Goal: Use online tool/utility: Utilize a website feature to perform a specific function

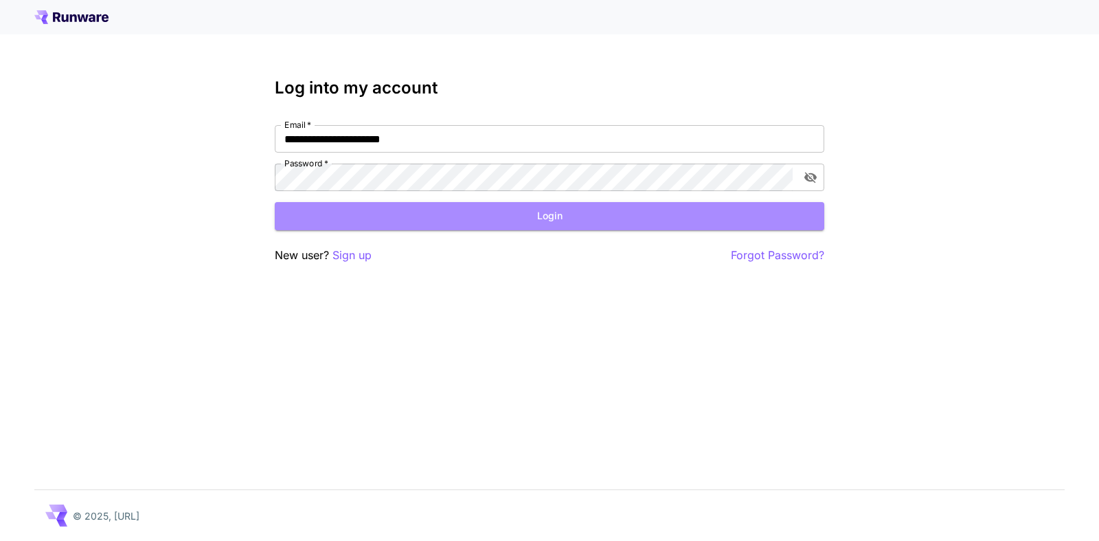
click at [549, 214] on button "Login" at bounding box center [550, 216] width 550 height 28
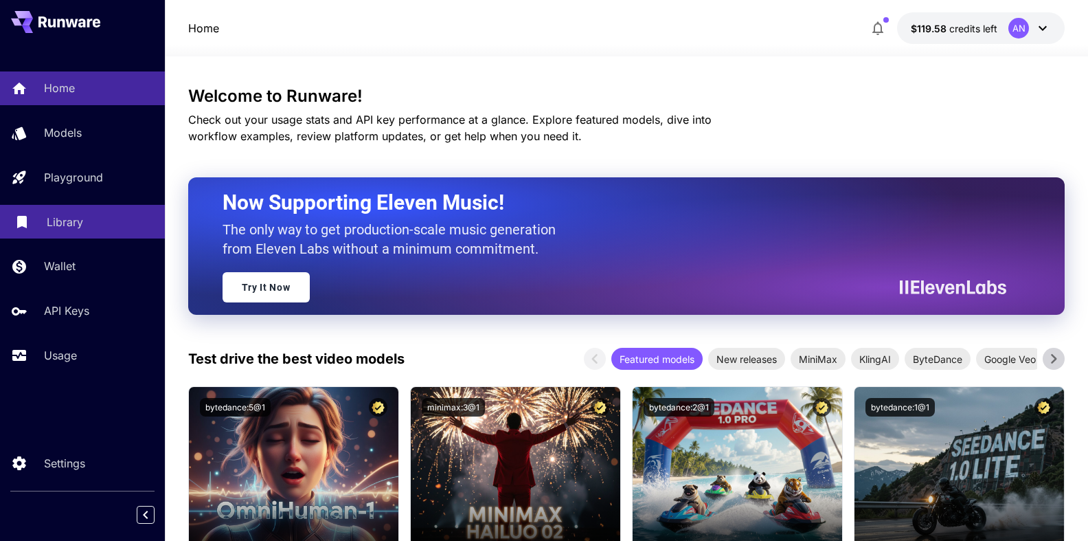
click at [70, 223] on p "Library" at bounding box center [65, 222] width 36 height 16
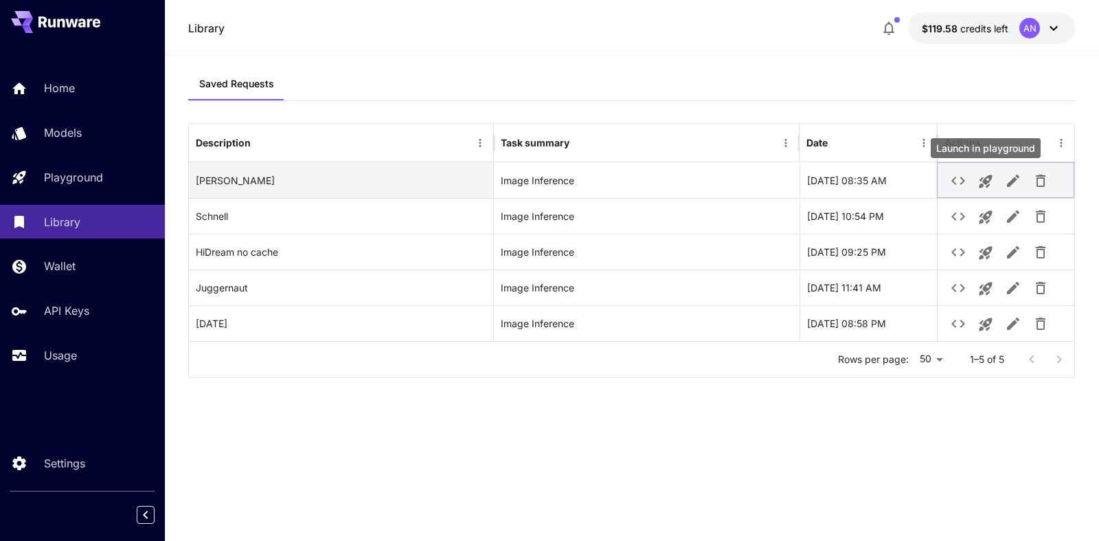
click at [987, 183] on icon "Launch in playground" at bounding box center [985, 181] width 13 height 13
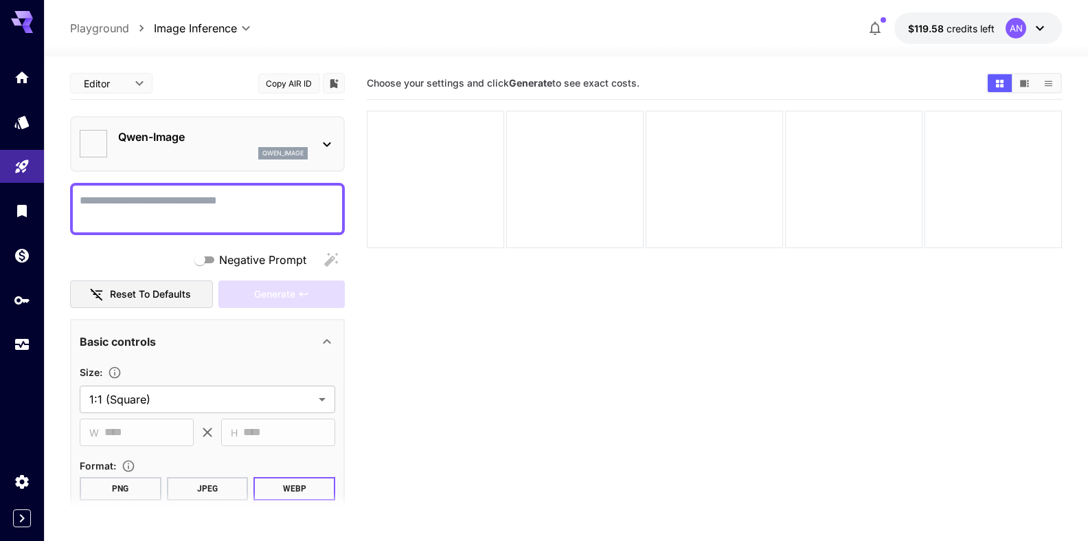
type input "**********"
click at [139, 200] on textarea "Negative Prompt" at bounding box center [208, 208] width 256 height 33
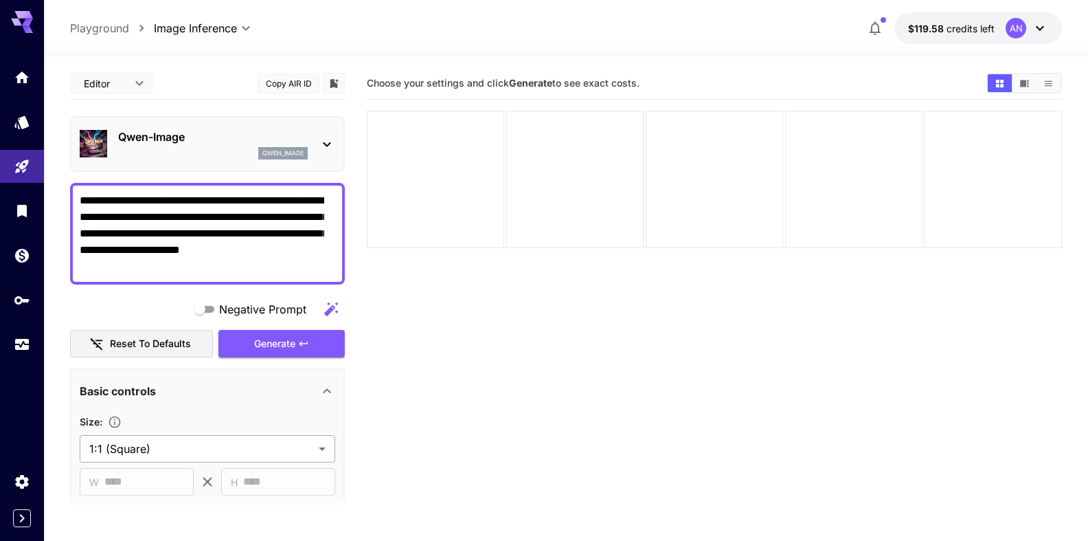
type textarea "**********"
click at [177, 445] on body "**********" at bounding box center [544, 324] width 1088 height 649
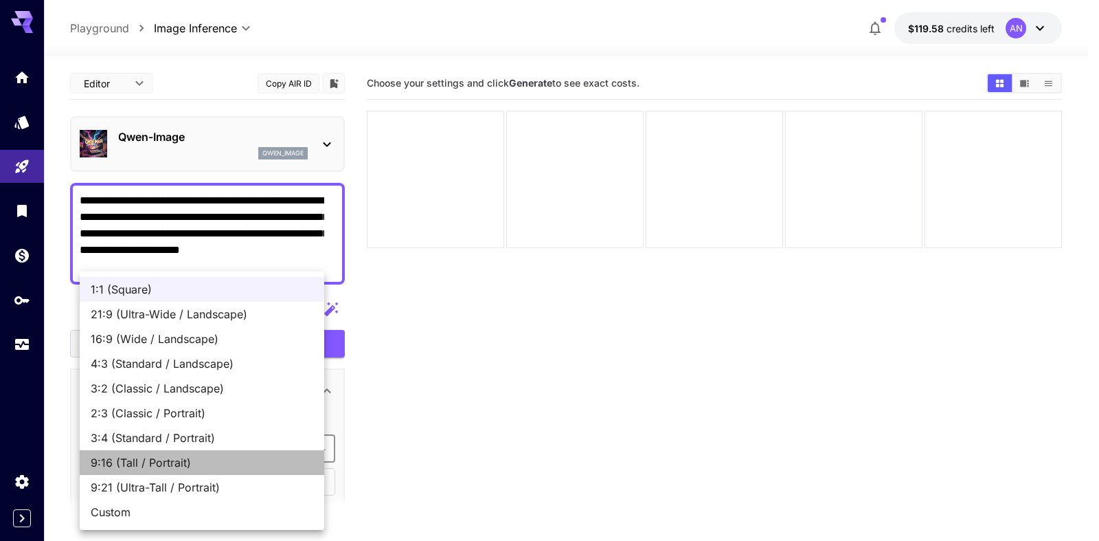
click at [161, 471] on li "9:16 (Tall / Portrait)" at bounding box center [202, 462] width 245 height 25
type input "**********"
type input "***"
type input "****"
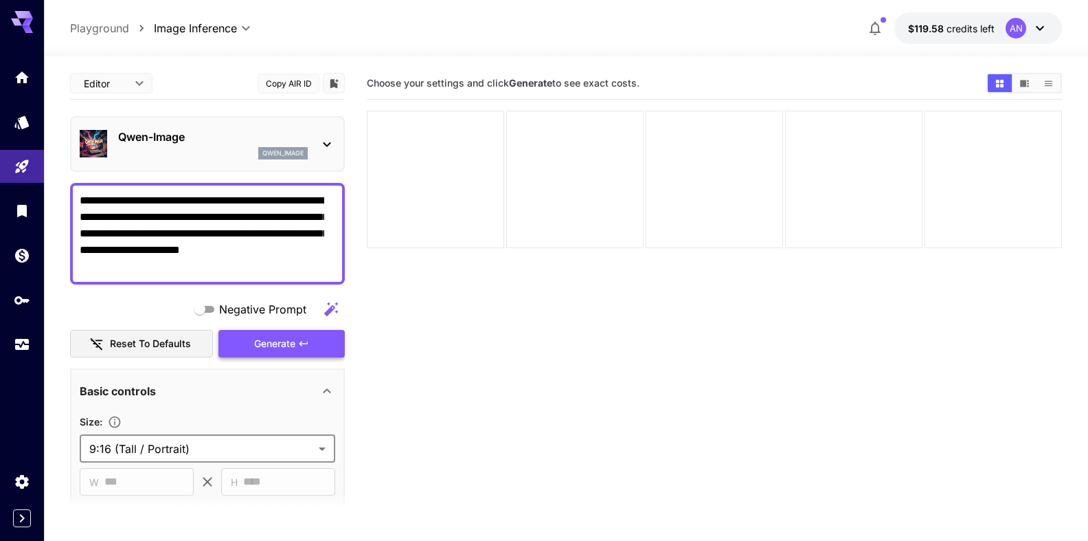
click at [265, 348] on span "Generate" at bounding box center [274, 343] width 41 height 17
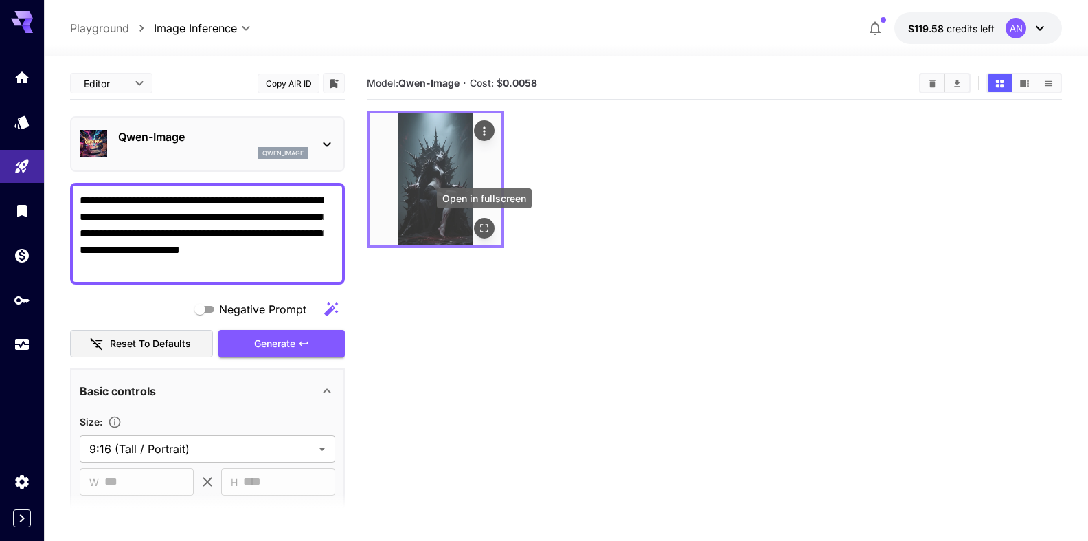
click at [486, 225] on icon "Open in fullscreen" at bounding box center [485, 228] width 14 height 14
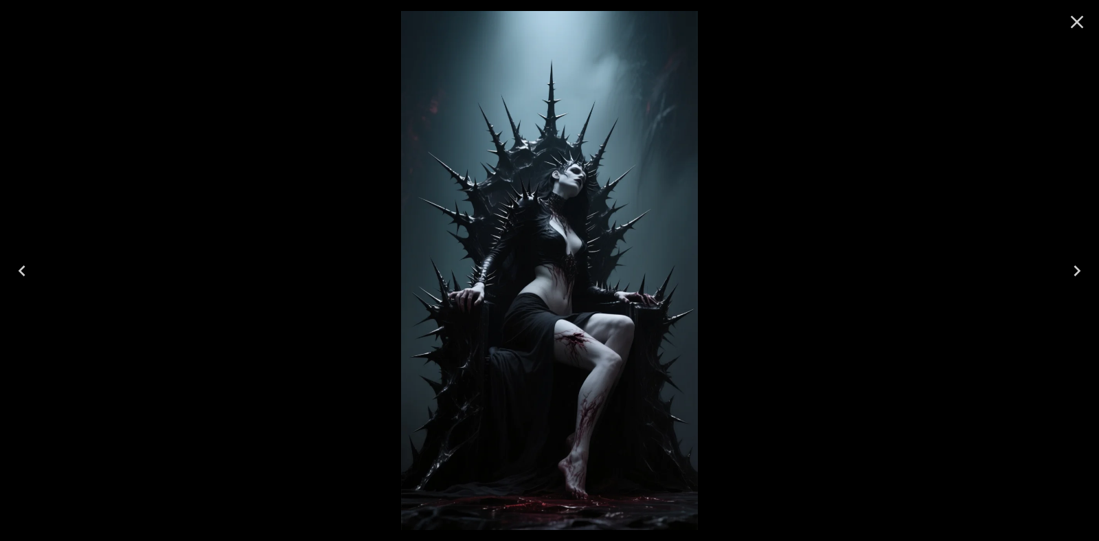
click at [1071, 22] on icon "Close" at bounding box center [1077, 22] width 22 height 22
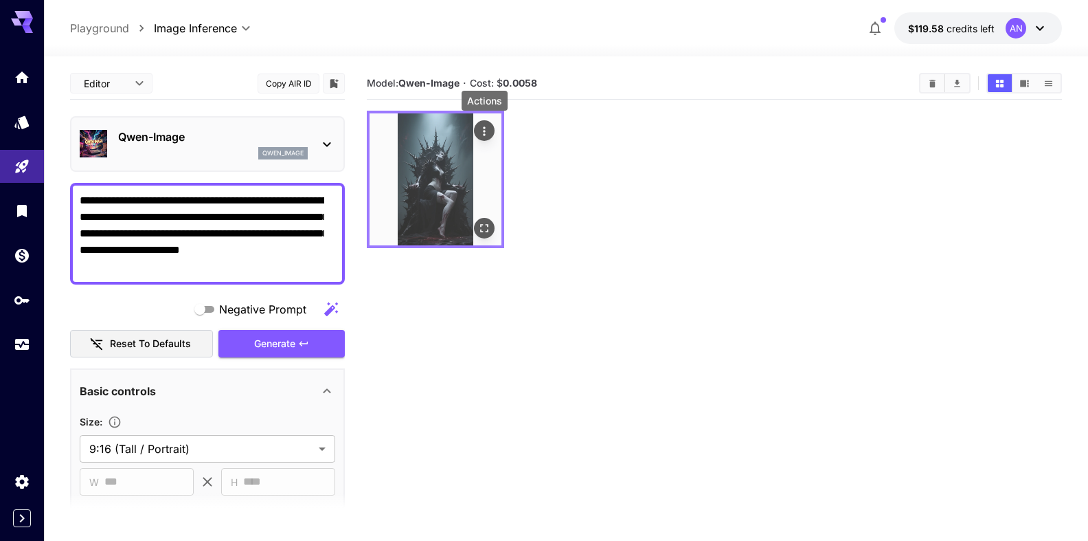
click at [488, 134] on icon "Actions" at bounding box center [485, 131] width 14 height 14
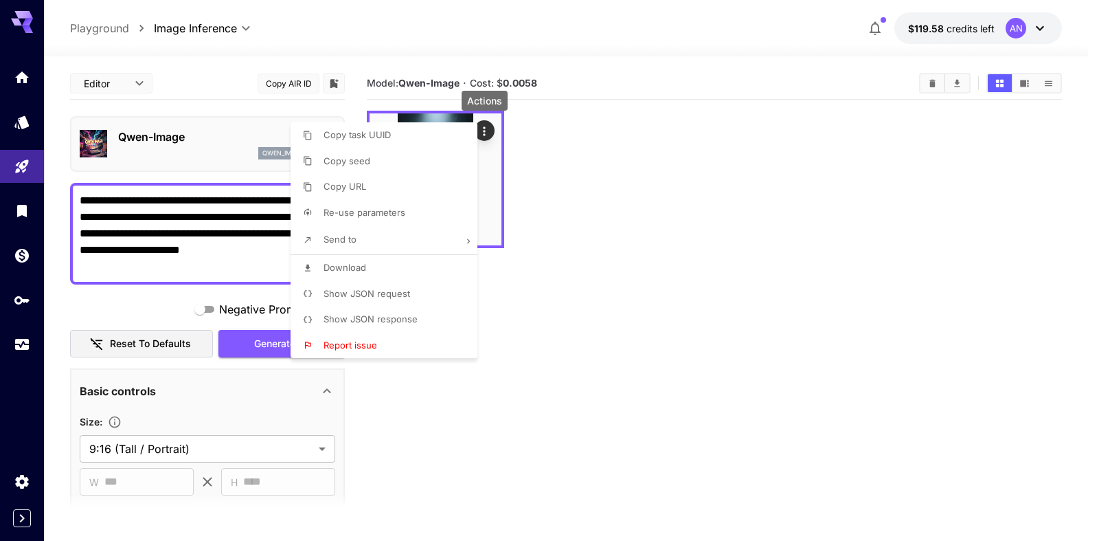
click at [351, 267] on span "Download" at bounding box center [345, 267] width 43 height 11
click at [190, 132] on div at bounding box center [549, 270] width 1099 height 541
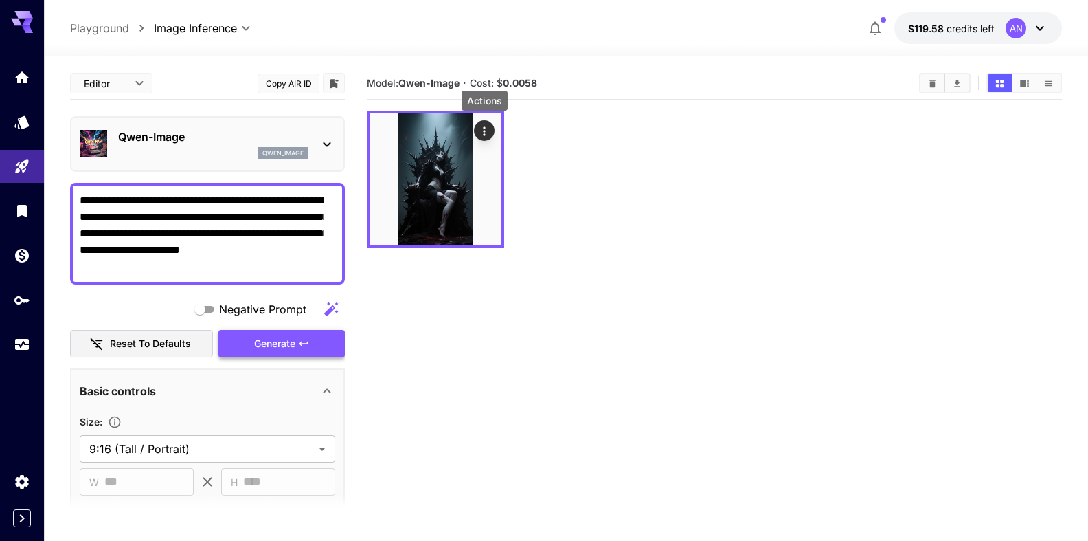
click at [302, 345] on button "Generate" at bounding box center [281, 344] width 126 height 28
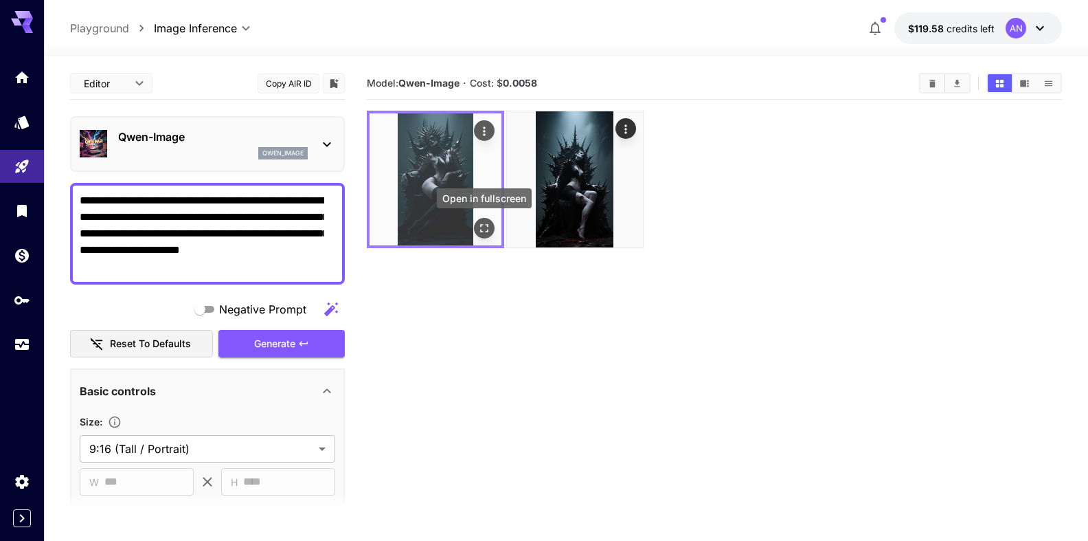
click at [490, 231] on icon "Open in fullscreen" at bounding box center [485, 228] width 14 height 14
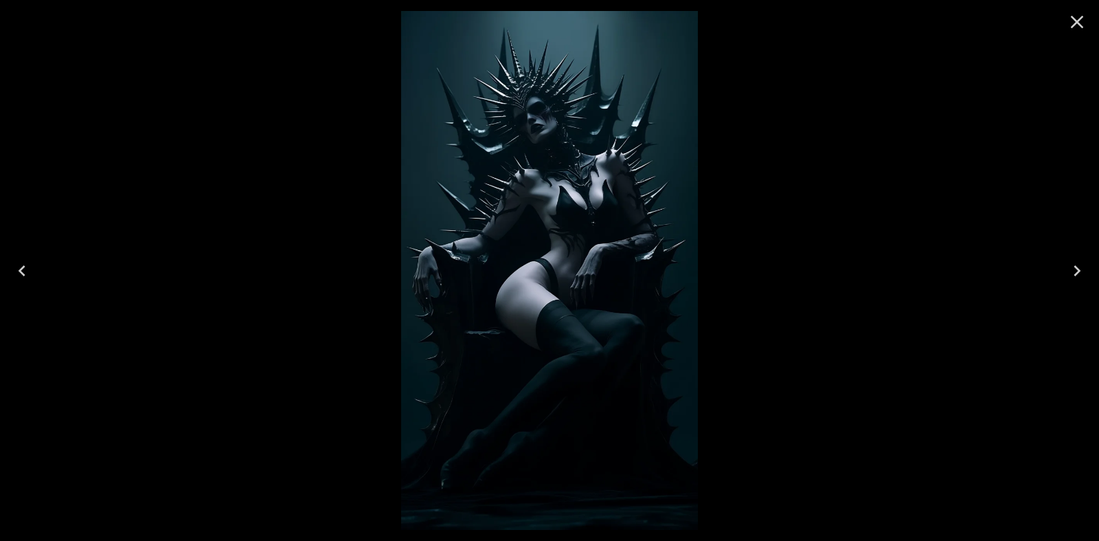
click at [1090, 22] on button "Close" at bounding box center [1077, 21] width 33 height 33
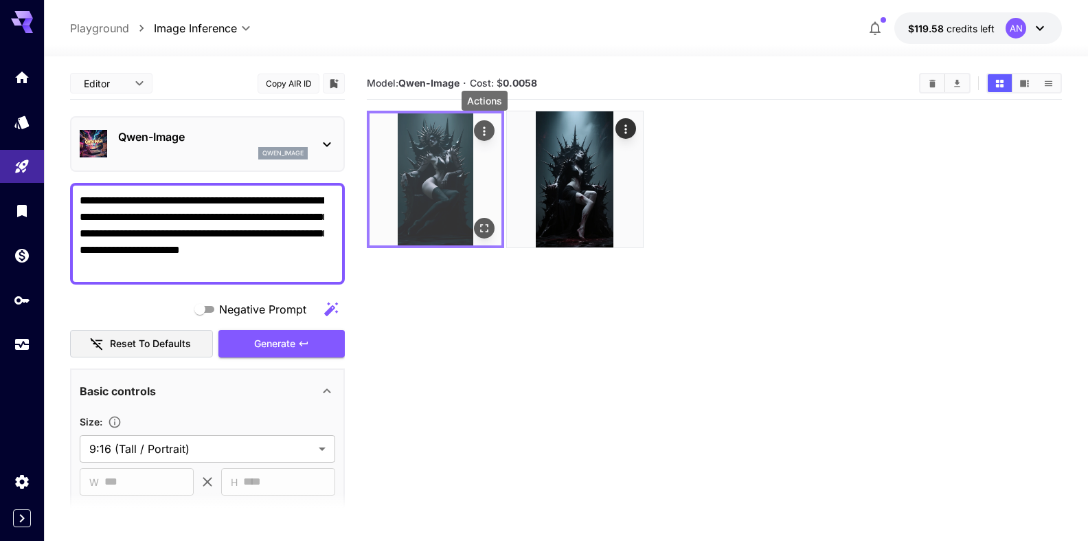
click at [484, 133] on icon "Actions" at bounding box center [485, 131] width 14 height 14
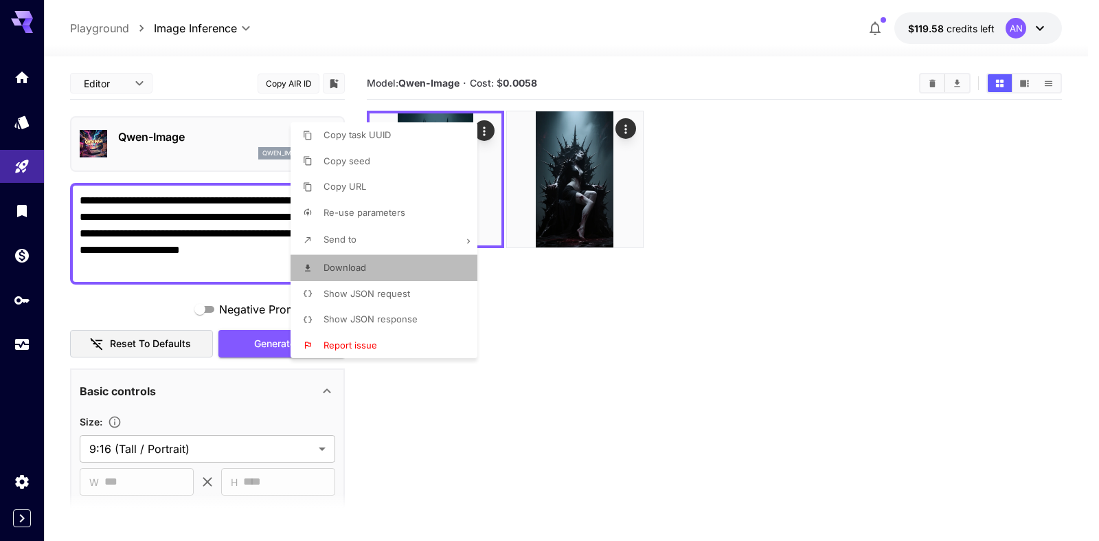
click at [356, 266] on span "Download" at bounding box center [345, 267] width 43 height 11
click at [166, 125] on div at bounding box center [549, 270] width 1099 height 541
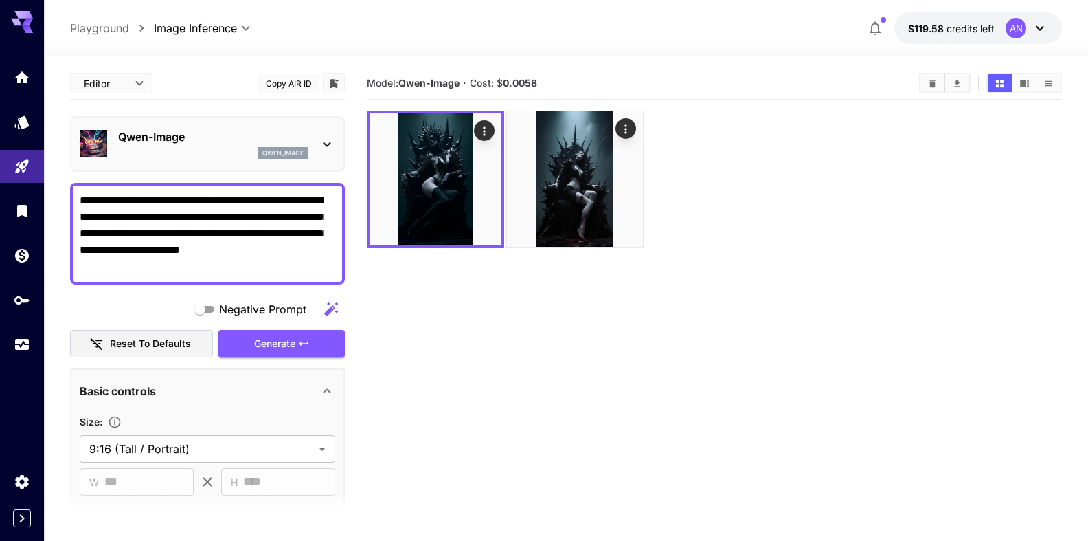
click at [166, 137] on p "Qwen-Image" at bounding box center [213, 136] width 190 height 16
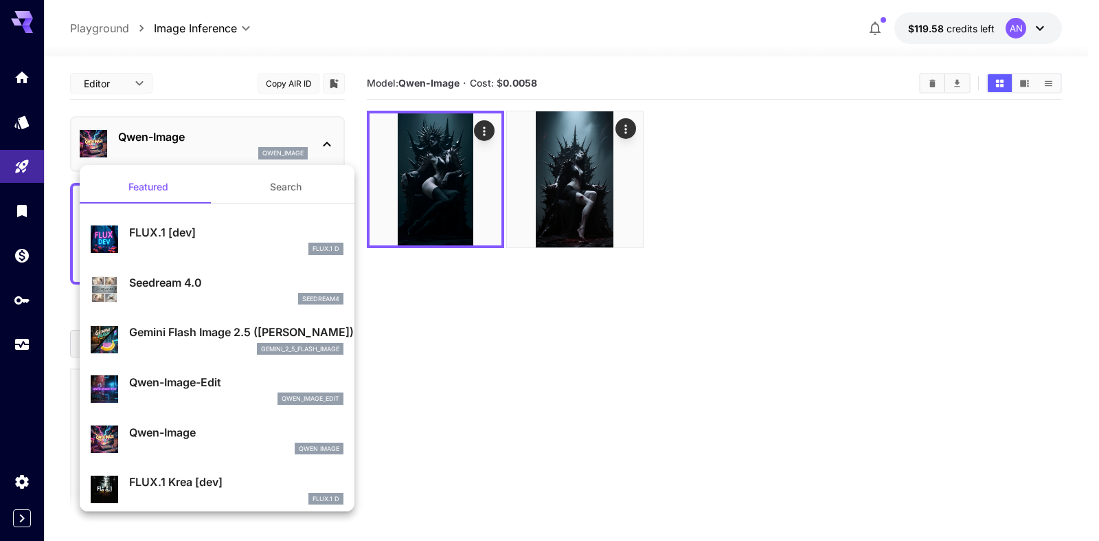
click at [177, 229] on p "FLUX.1 [dev]" at bounding box center [236, 232] width 214 height 16
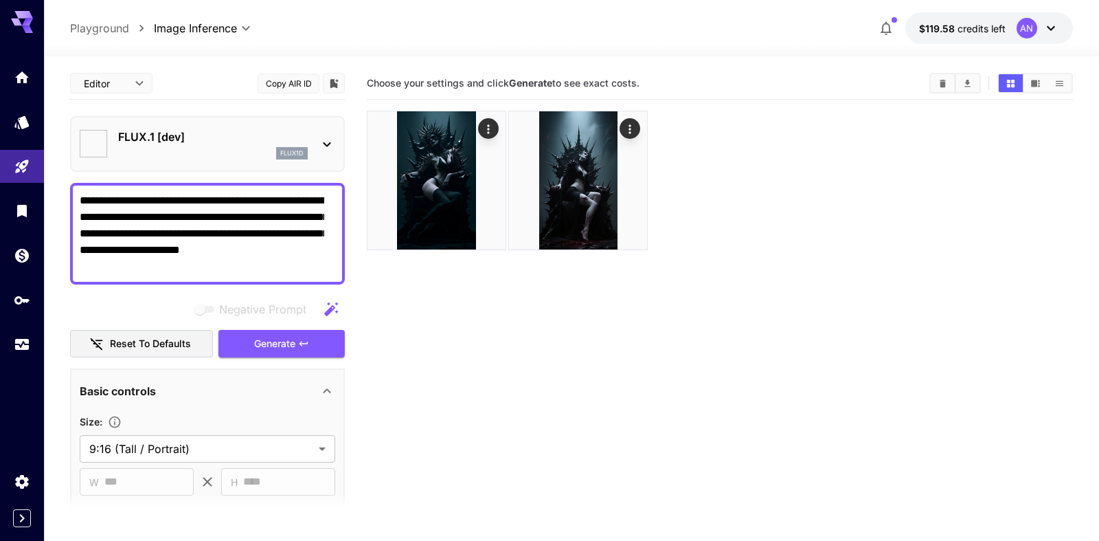
type input "**"
type input "***"
type input "**********"
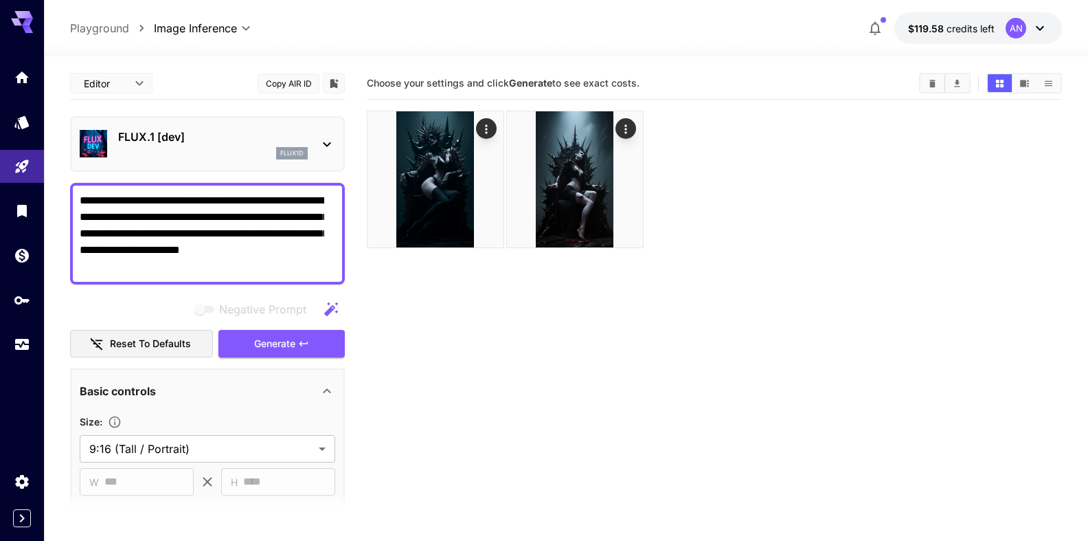
click at [192, 145] on div "FLUX.1 [dev] flux1d" at bounding box center [213, 143] width 190 height 31
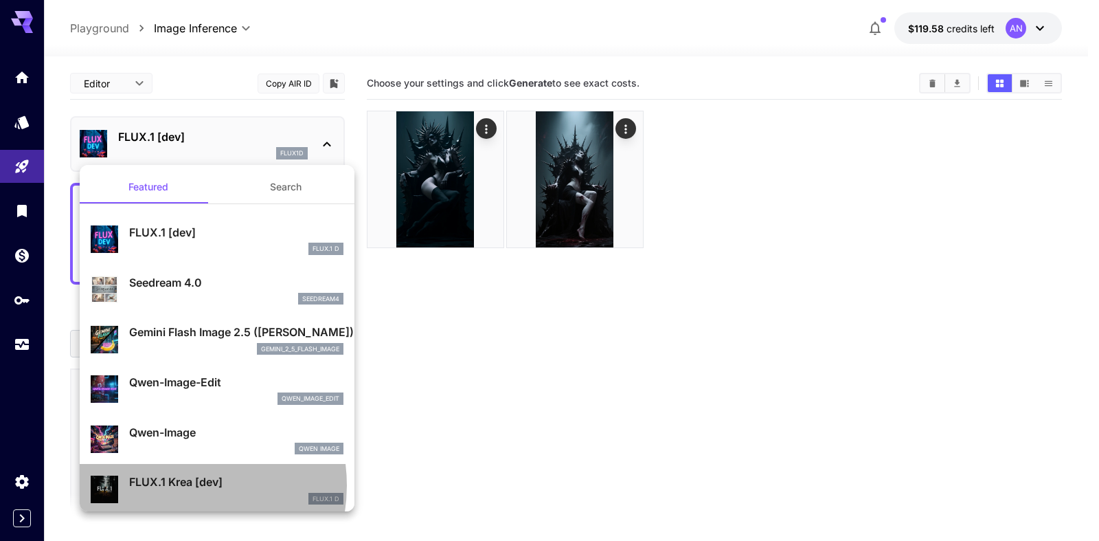
click at [169, 485] on p "FLUX.1 Krea [dev]" at bounding box center [236, 481] width 214 height 16
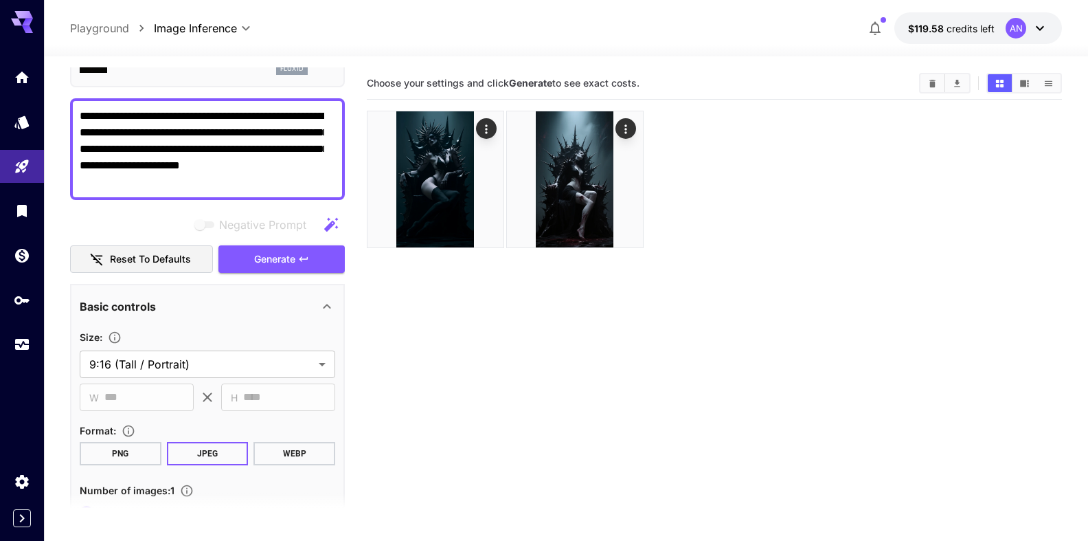
scroll to position [157, 0]
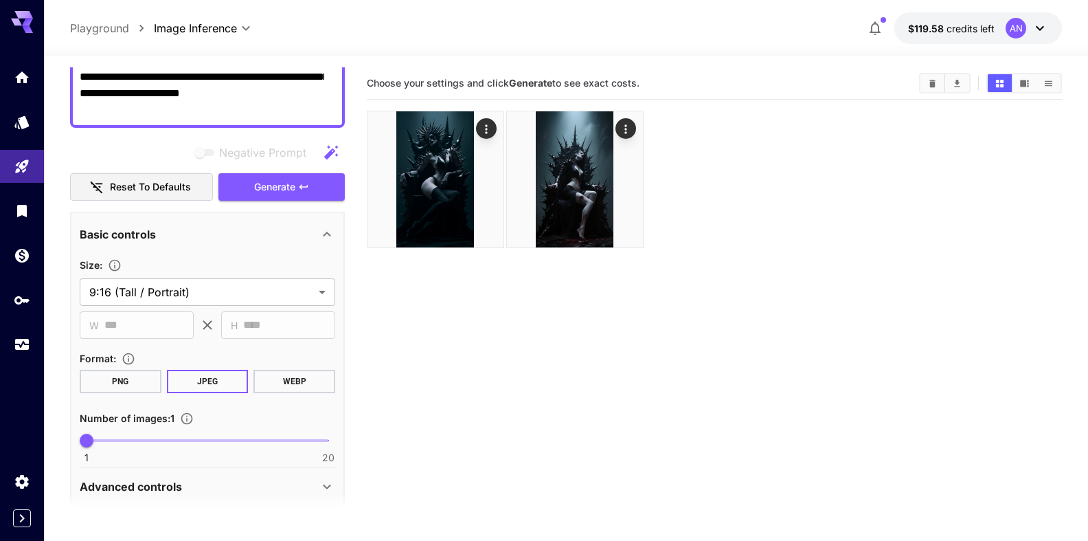
click at [273, 380] on button "WEBP" at bounding box center [295, 381] width 82 height 23
click at [265, 188] on span "Generate" at bounding box center [274, 187] width 41 height 17
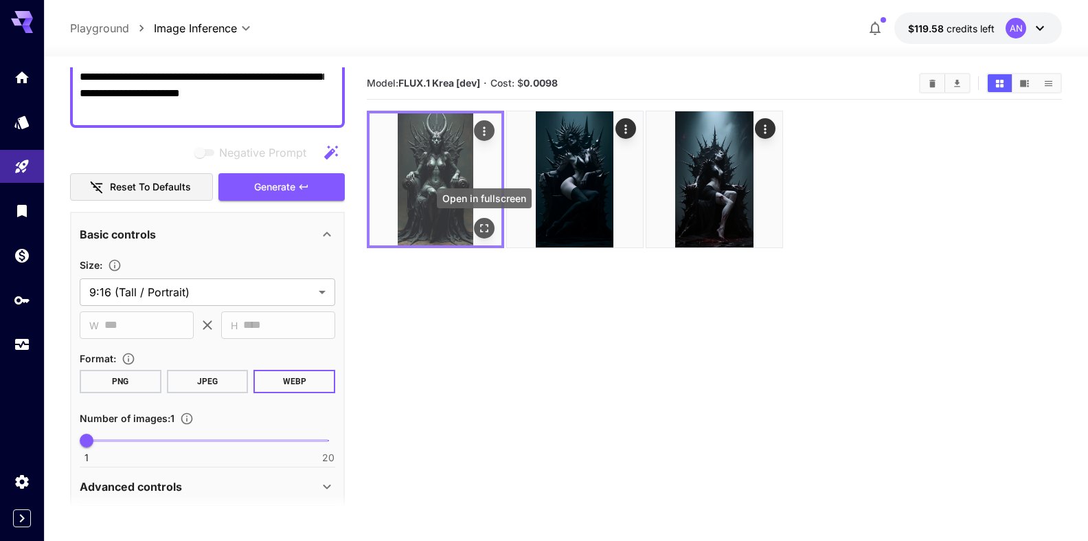
click at [483, 229] on icon "Open in fullscreen" at bounding box center [485, 228] width 14 height 14
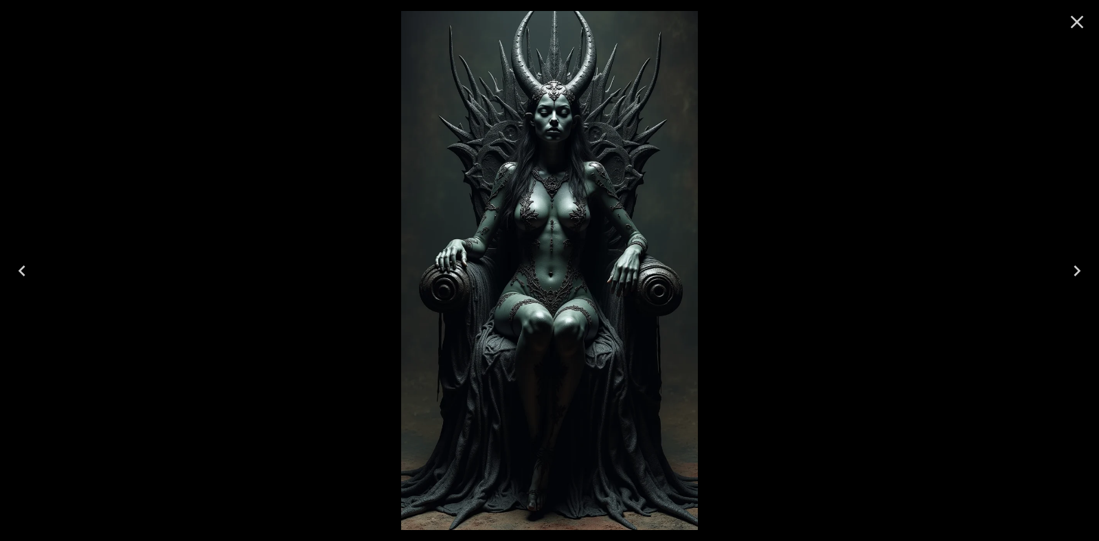
click at [1084, 16] on icon "Close" at bounding box center [1077, 22] width 22 height 22
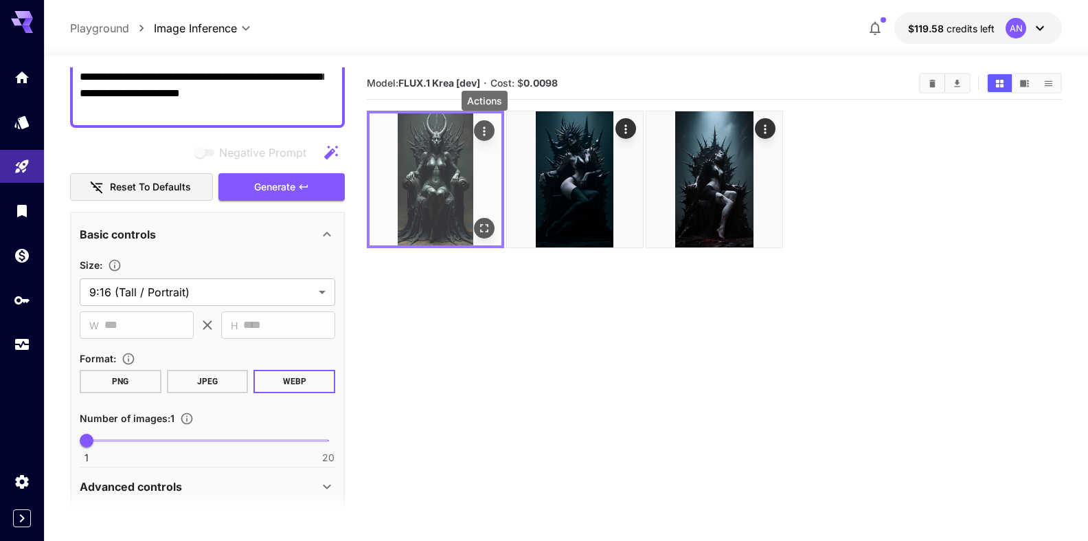
click at [491, 129] on icon "Actions" at bounding box center [485, 131] width 14 height 14
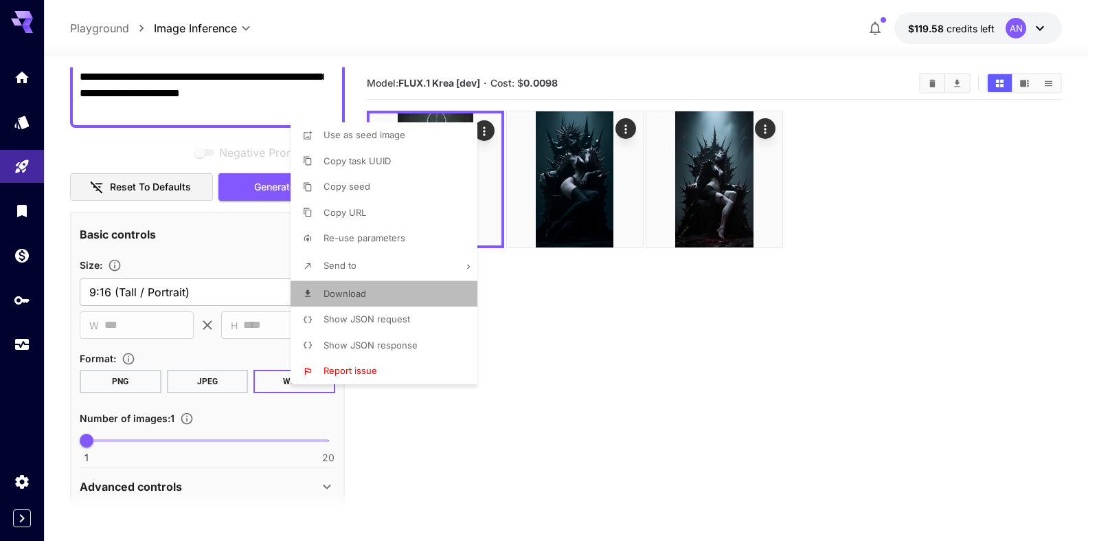
click at [336, 290] on span "Download" at bounding box center [345, 293] width 43 height 11
click at [266, 175] on div at bounding box center [549, 270] width 1099 height 541
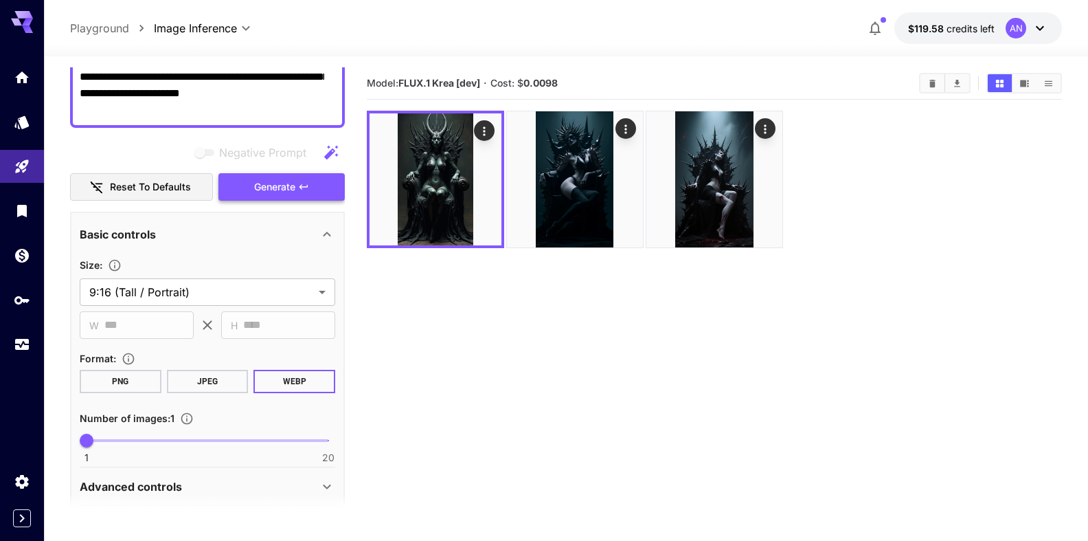
click at [269, 187] on span "Generate" at bounding box center [274, 187] width 41 height 17
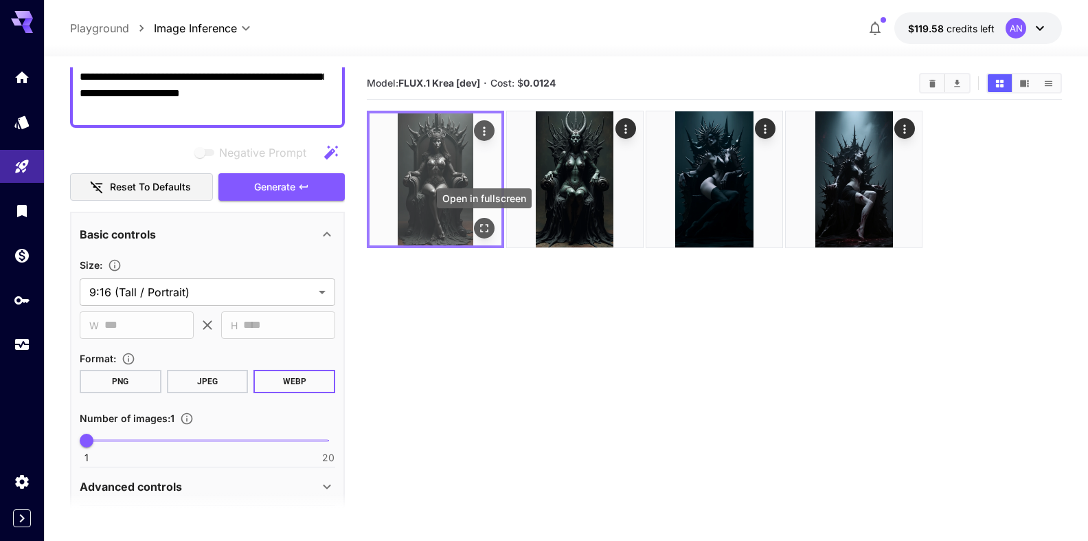
click at [490, 231] on icon "Open in fullscreen" at bounding box center [485, 228] width 14 height 14
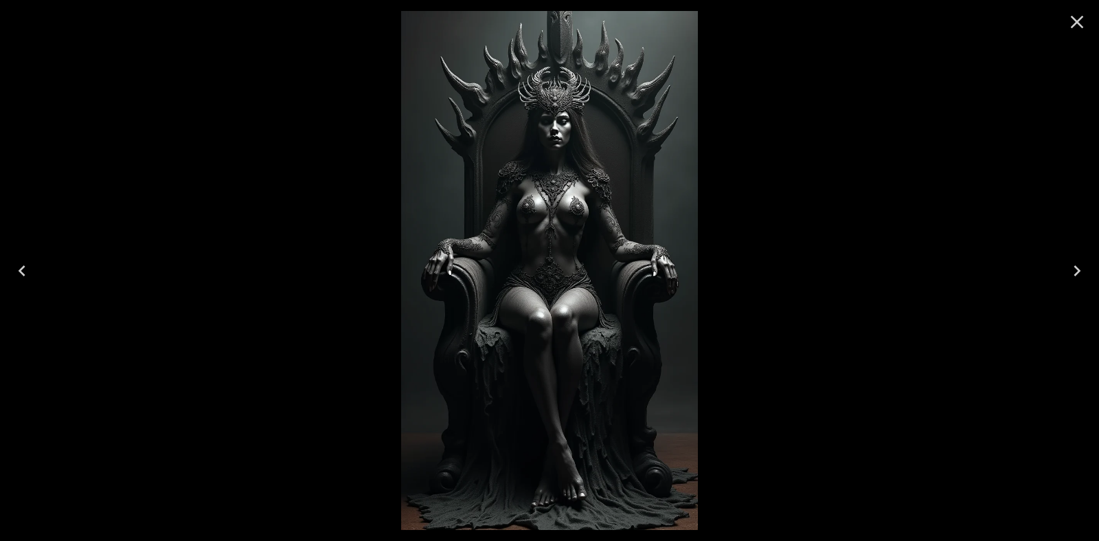
click at [1077, 19] on icon "Close" at bounding box center [1077, 22] width 22 height 22
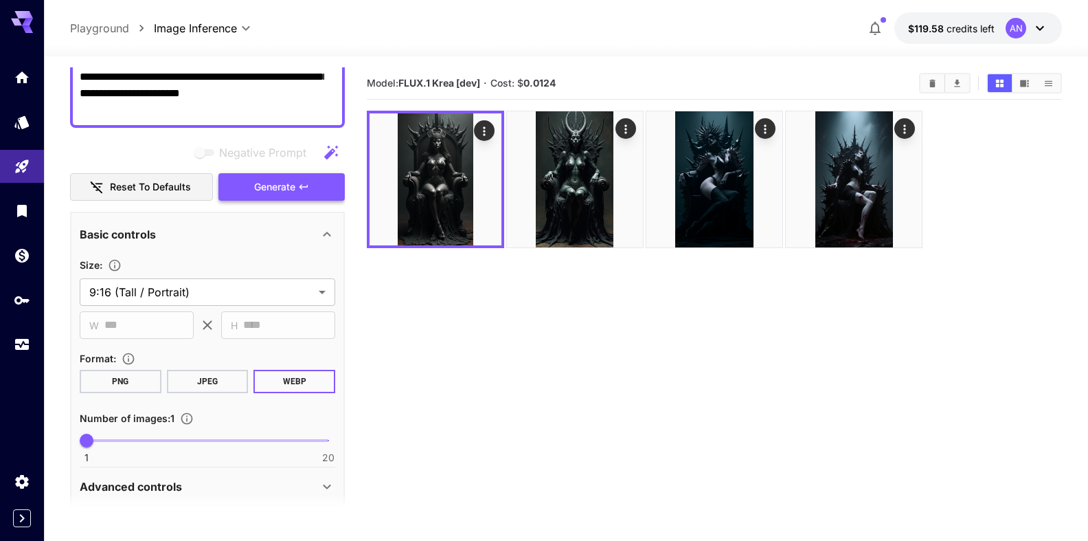
click at [270, 181] on span "Generate" at bounding box center [274, 187] width 41 height 17
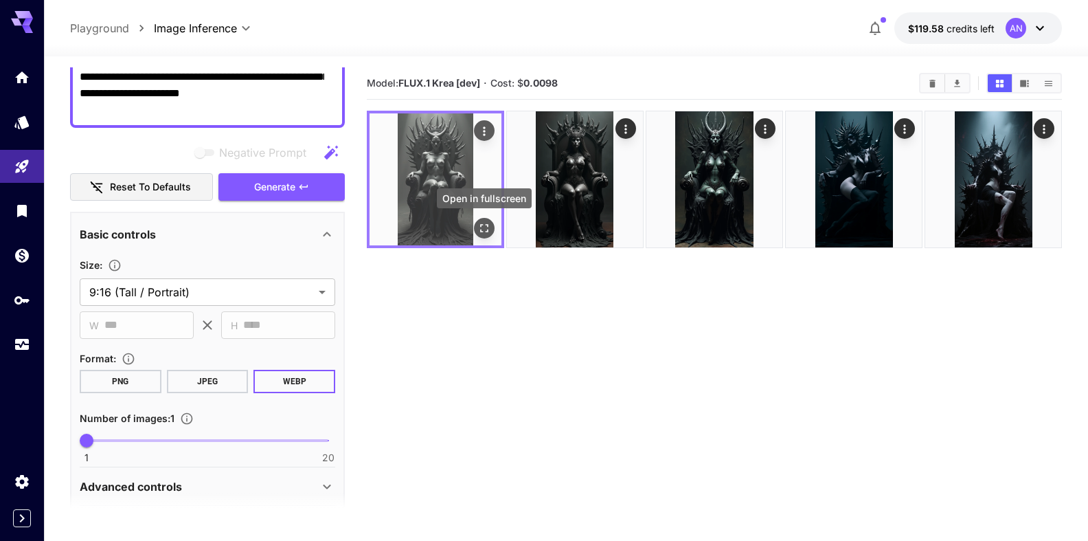
click at [481, 233] on icon "Open in fullscreen" at bounding box center [485, 228] width 14 height 14
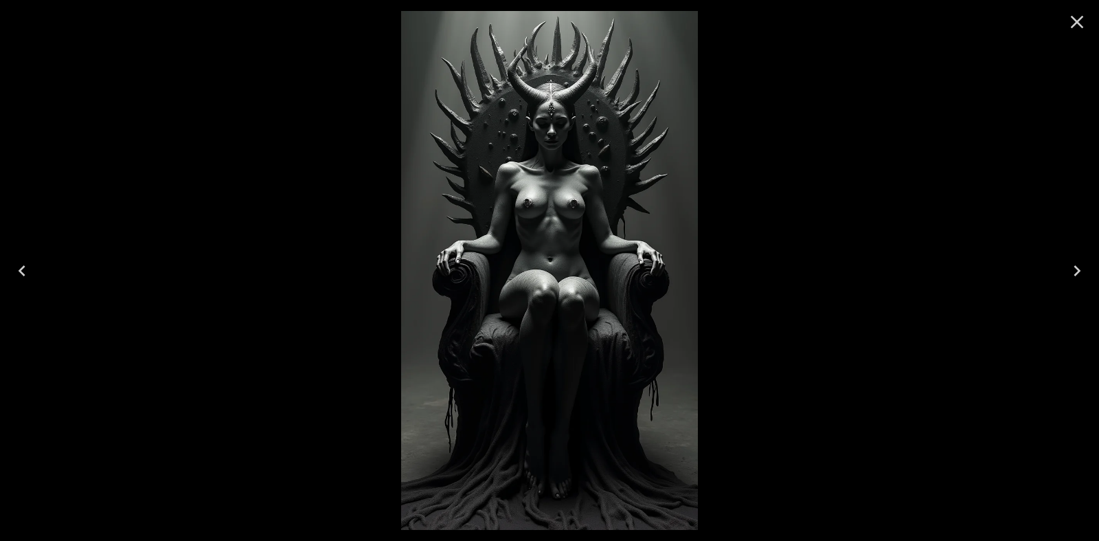
click at [1076, 29] on icon "Close" at bounding box center [1077, 22] width 22 height 22
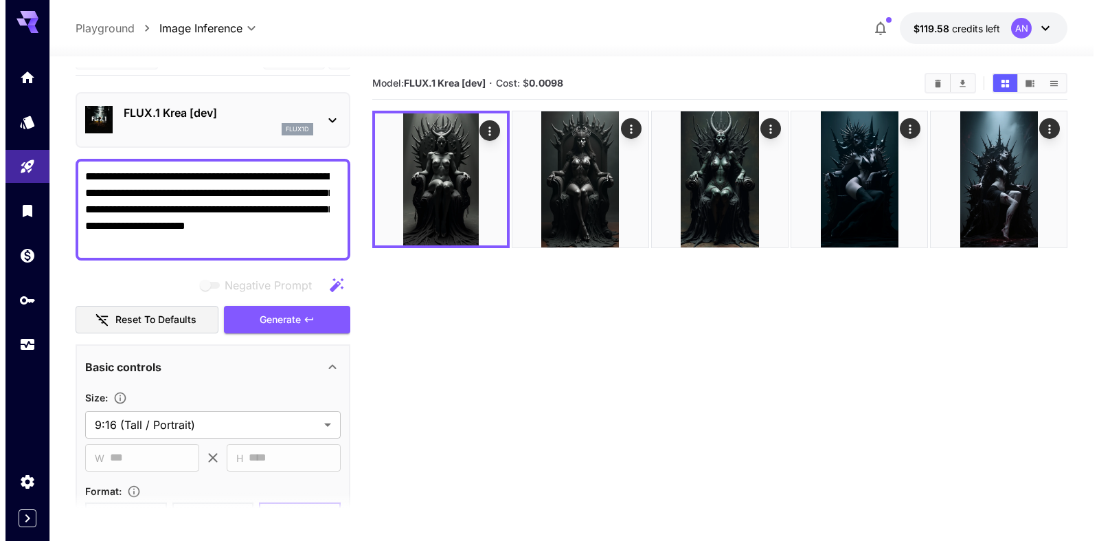
scroll to position [0, 0]
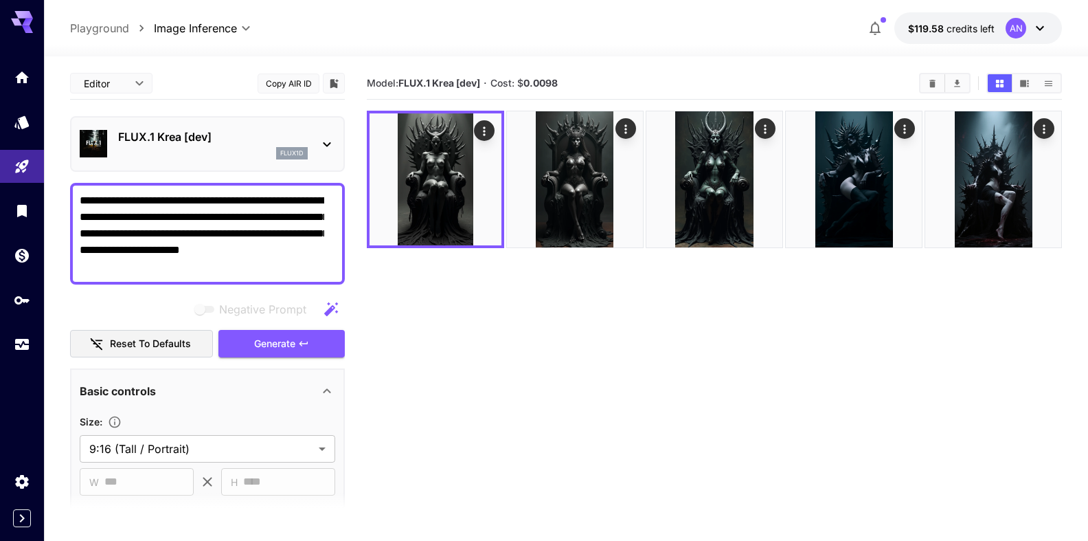
click at [191, 142] on p "FLUX.1 Krea [dev]" at bounding box center [213, 136] width 190 height 16
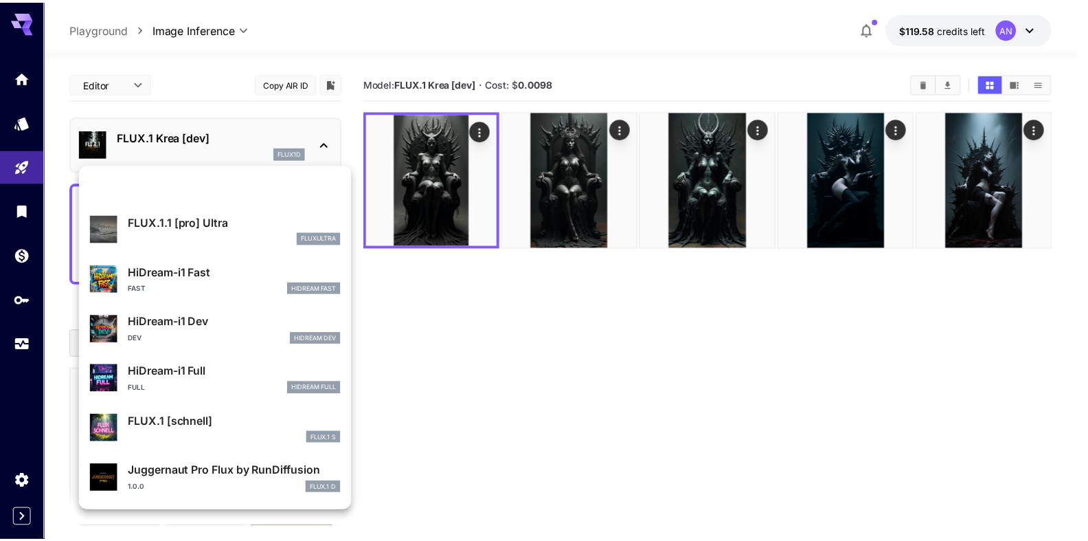
scroll to position [1112, 0]
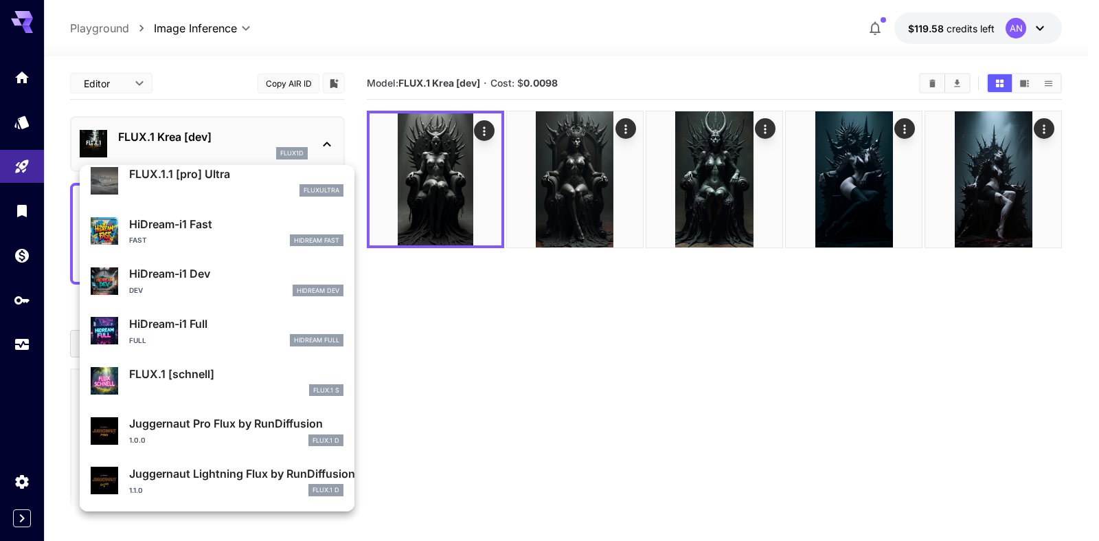
click at [205, 474] on p "Juggernaut Lightning Flux by RunDiffusion" at bounding box center [236, 473] width 214 height 16
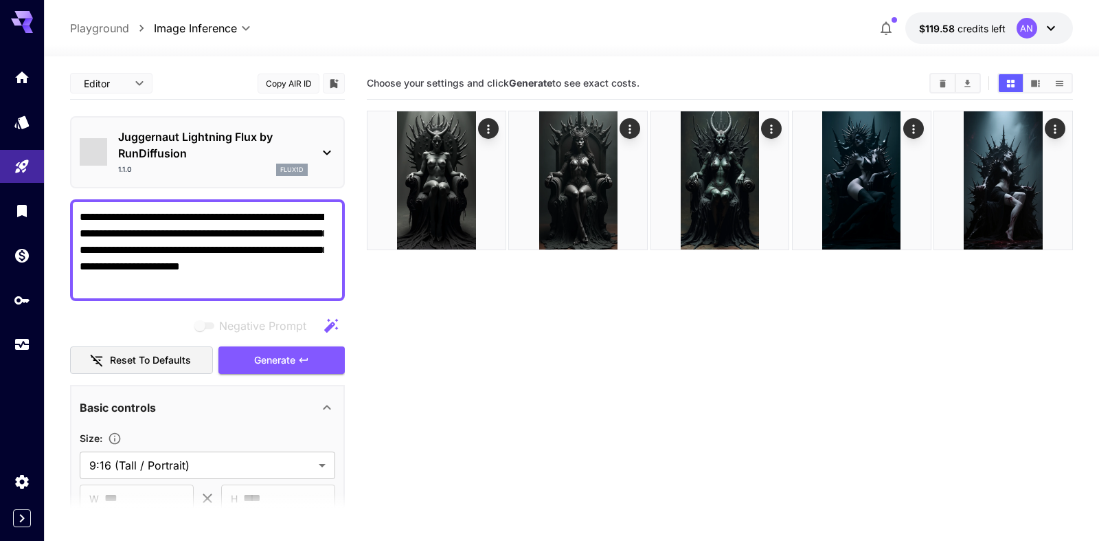
type input "*"
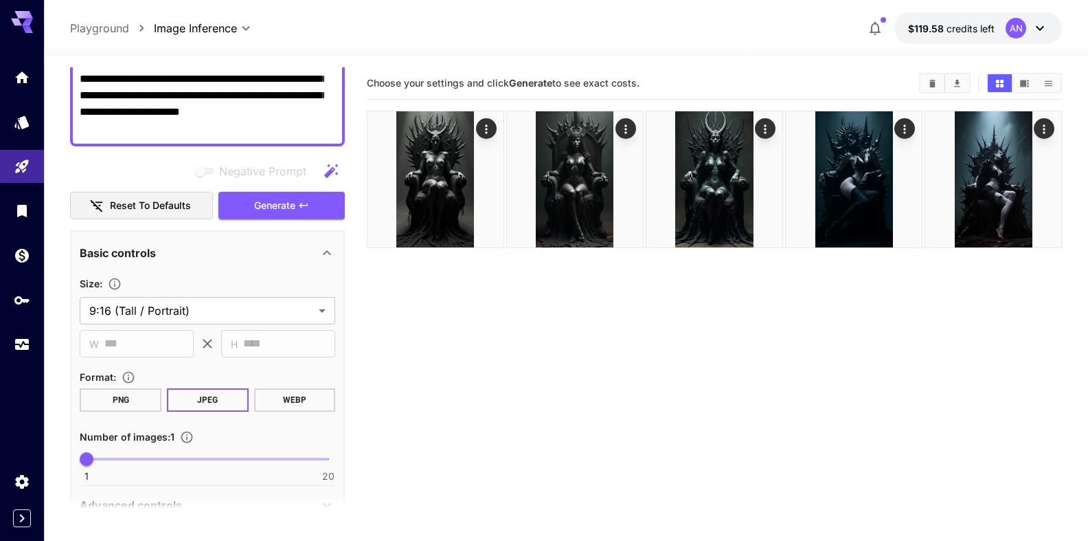
scroll to position [235, 0]
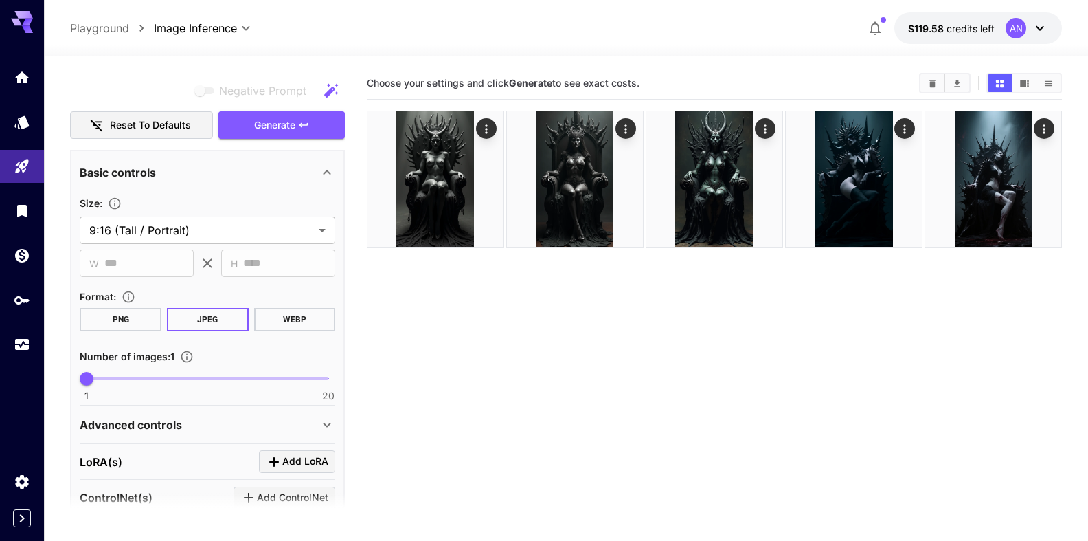
click at [293, 323] on button "WEBP" at bounding box center [295, 319] width 82 height 23
click at [278, 120] on span "Generate" at bounding box center [274, 125] width 41 height 17
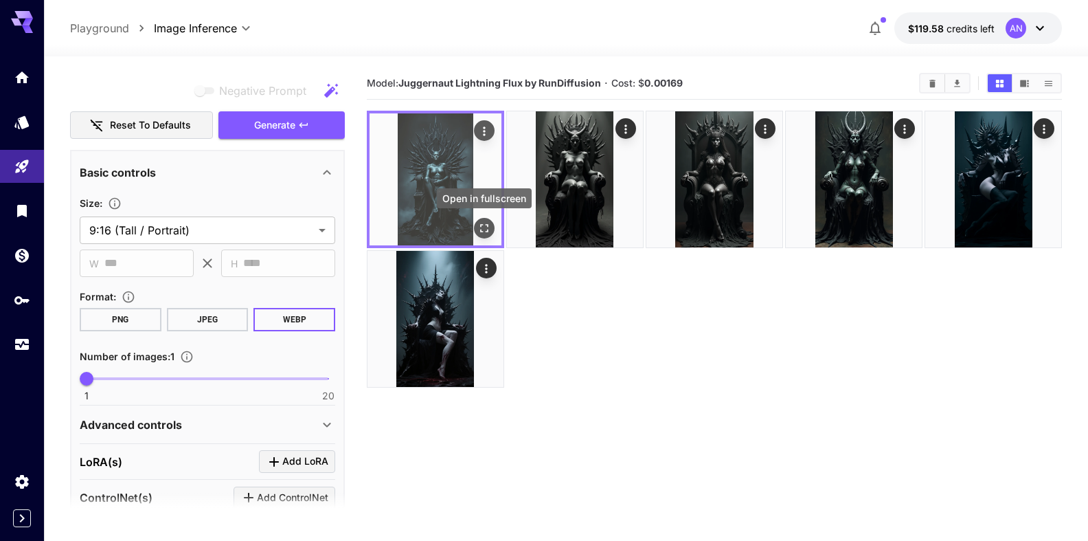
click at [486, 222] on icon "Open in fullscreen" at bounding box center [485, 228] width 14 height 14
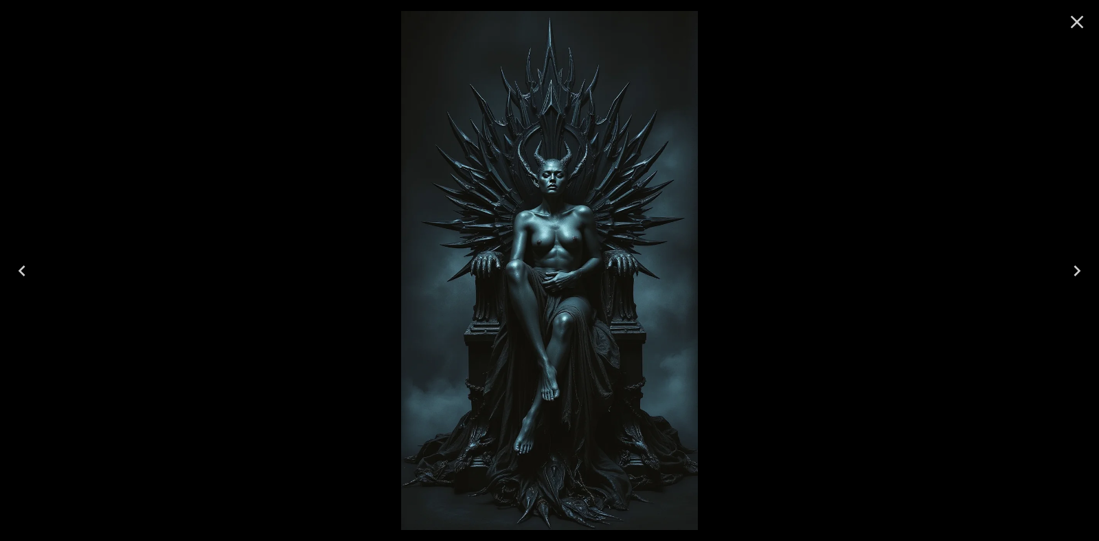
click at [1073, 21] on icon "Close" at bounding box center [1077, 22] width 22 height 22
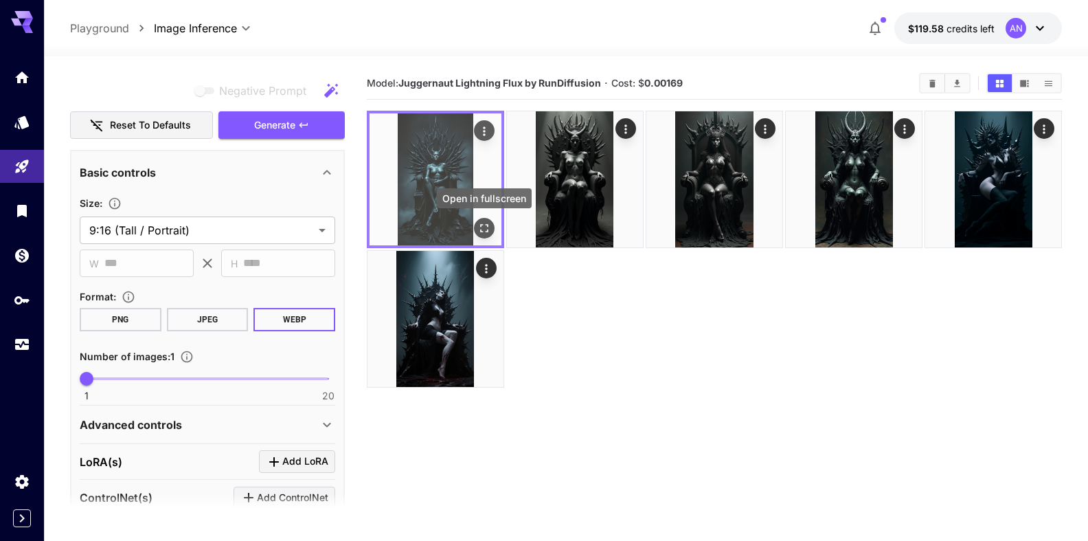
click at [493, 230] on button "Open in fullscreen" at bounding box center [484, 228] width 21 height 21
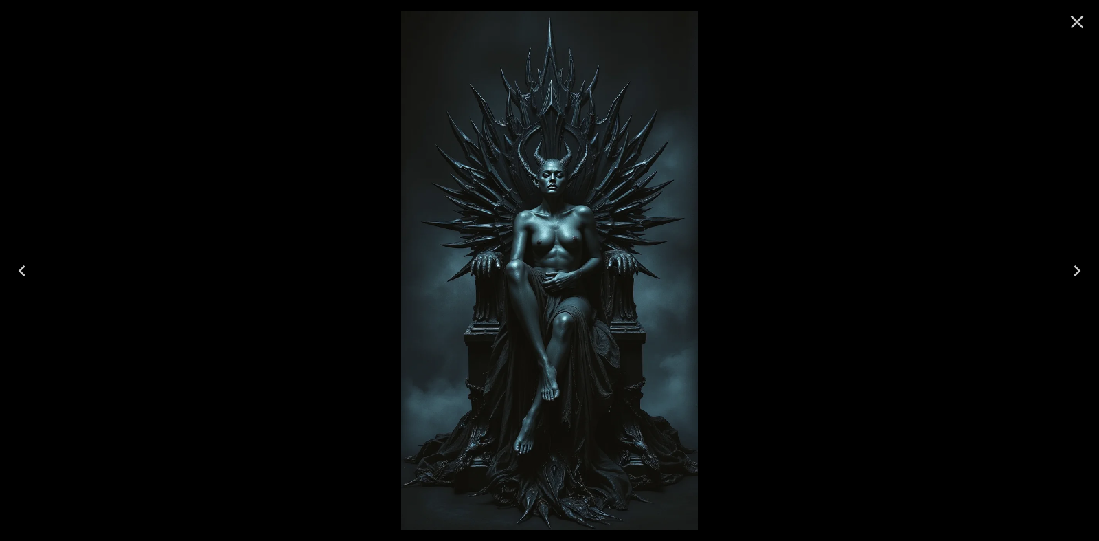
click at [1078, 20] on icon "Close" at bounding box center [1077, 22] width 22 height 22
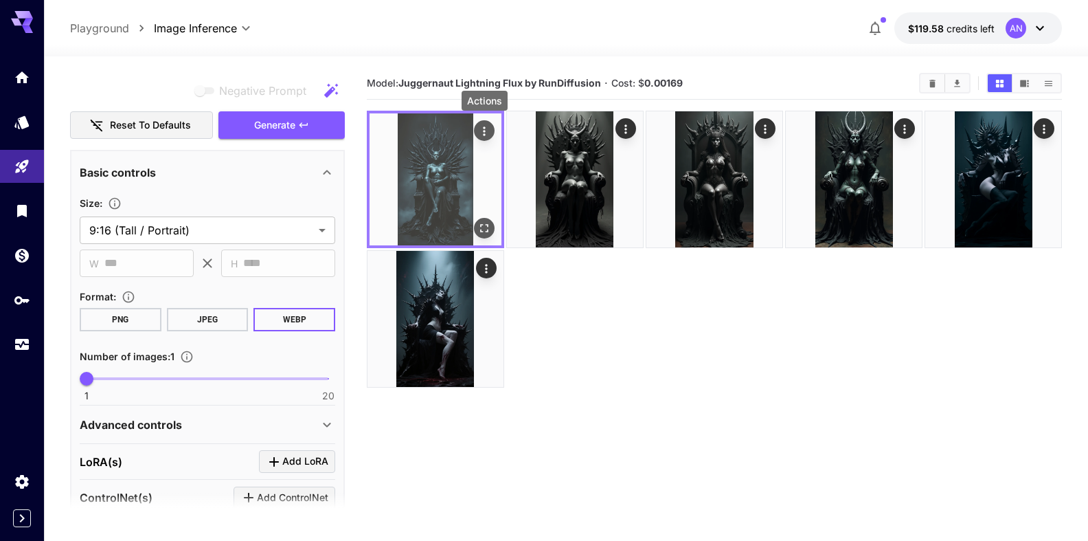
click at [487, 124] on div "Actions" at bounding box center [485, 130] width 14 height 16
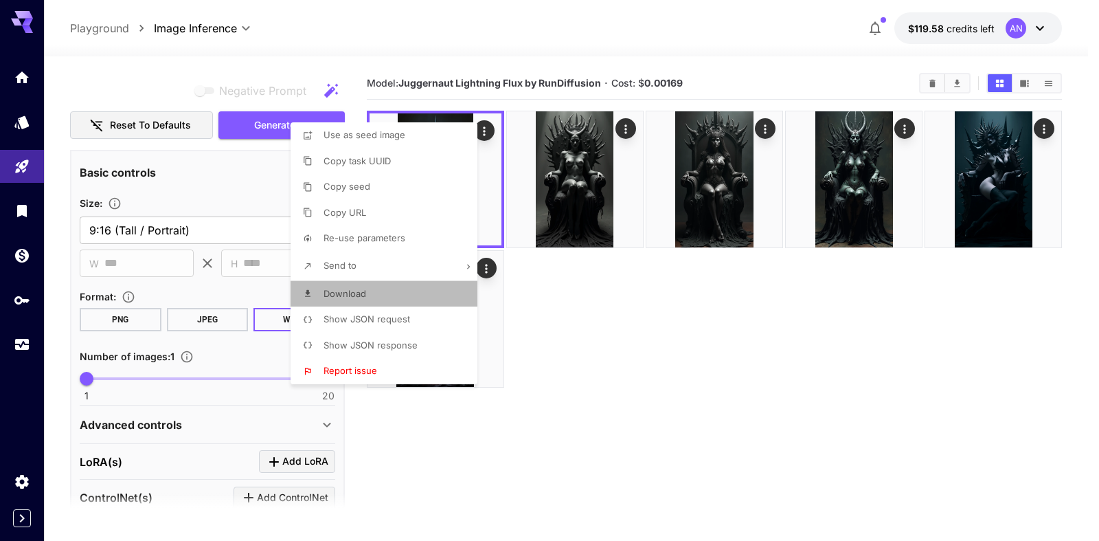
click at [355, 282] on li "Download" at bounding box center [388, 294] width 195 height 26
click at [249, 197] on div at bounding box center [549, 270] width 1099 height 541
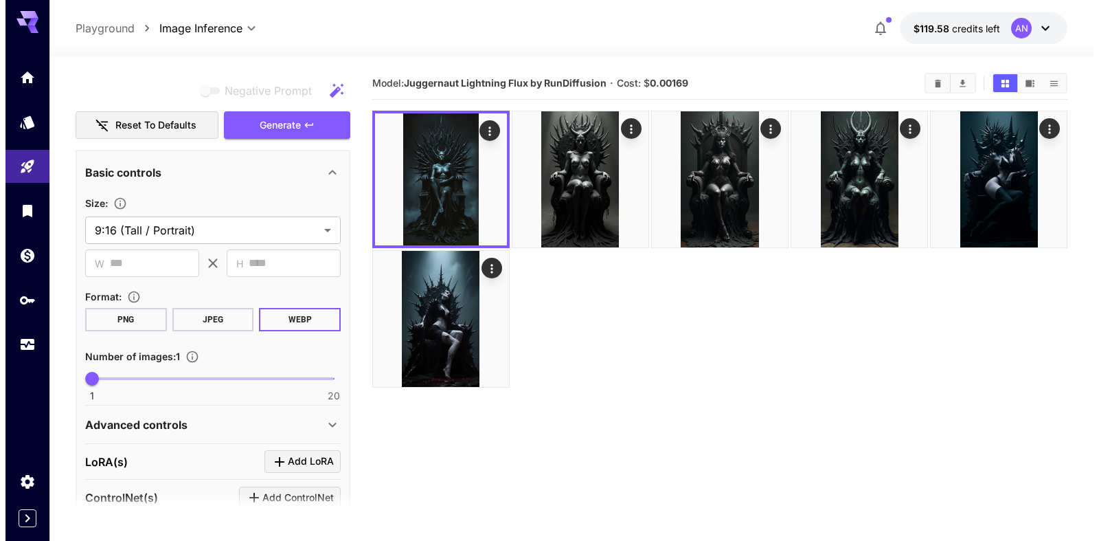
scroll to position [0, 0]
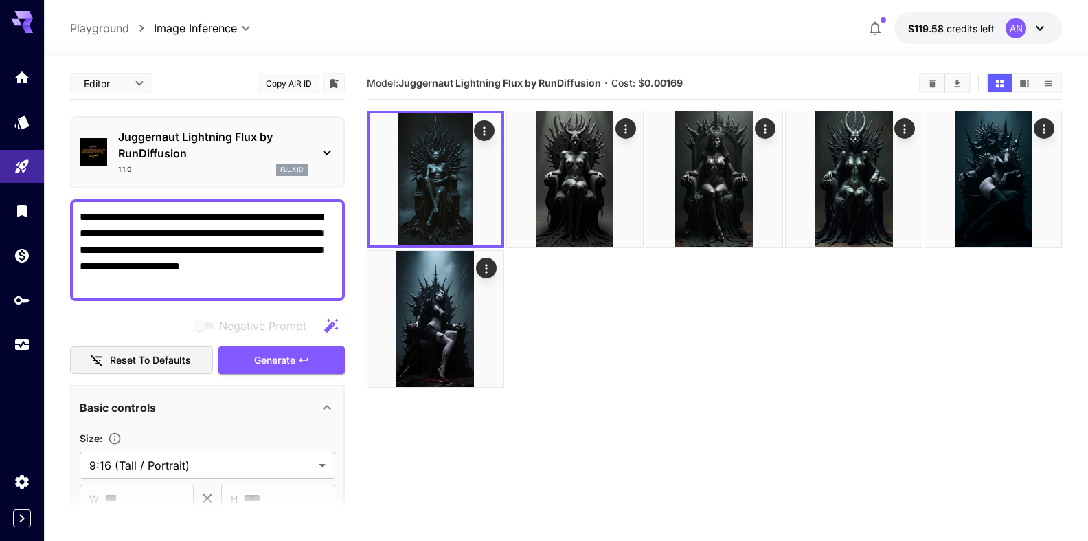
click at [196, 142] on p "Juggernaut Lightning Flux by RunDiffusion" at bounding box center [213, 144] width 190 height 33
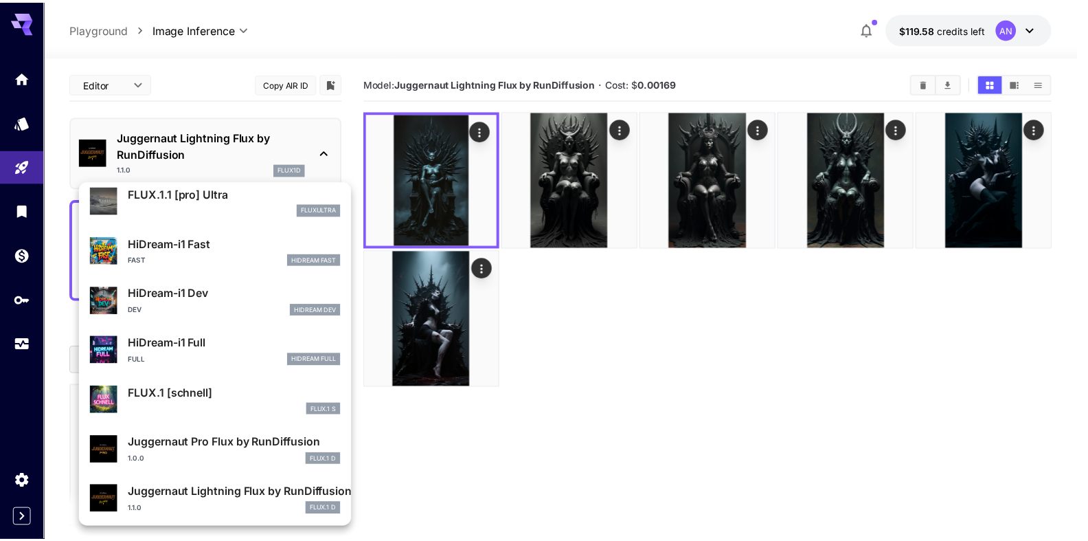
scroll to position [1112, 0]
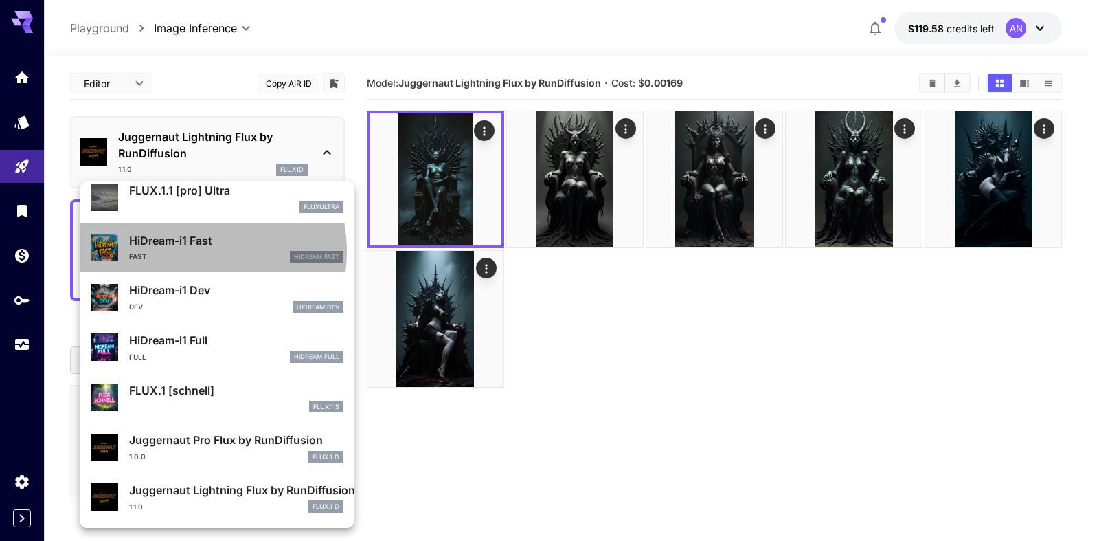
click at [189, 251] on div "Fast HiDream Fast" at bounding box center [236, 257] width 214 height 12
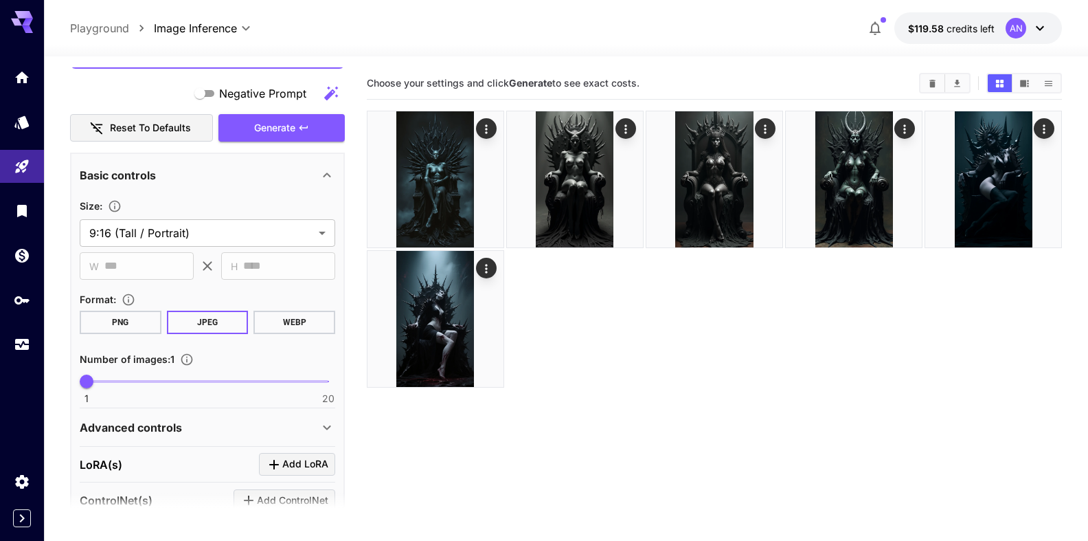
scroll to position [235, 0]
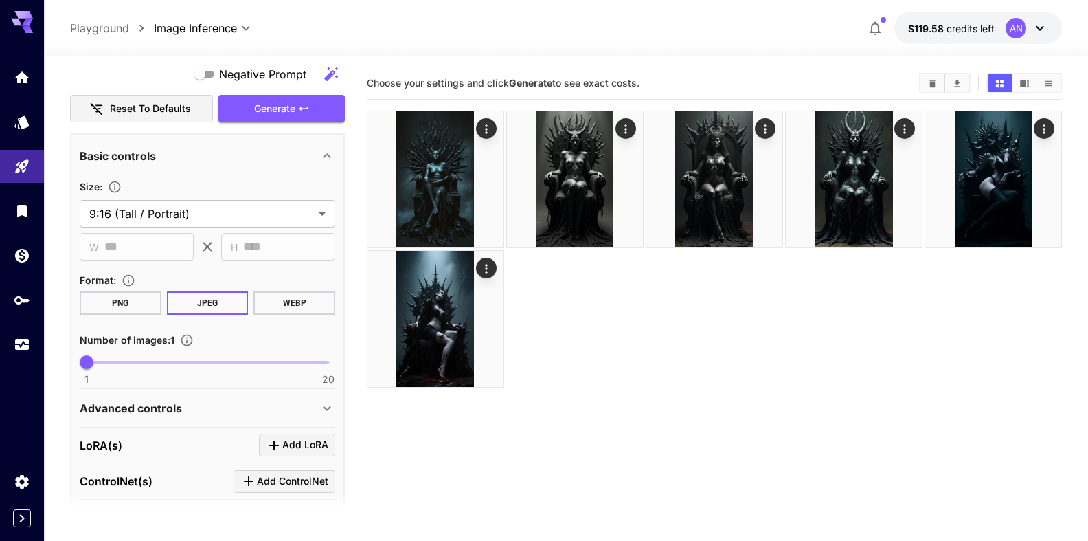
click at [287, 311] on button "WEBP" at bounding box center [295, 302] width 82 height 23
click at [273, 107] on span "Generate" at bounding box center [274, 108] width 41 height 17
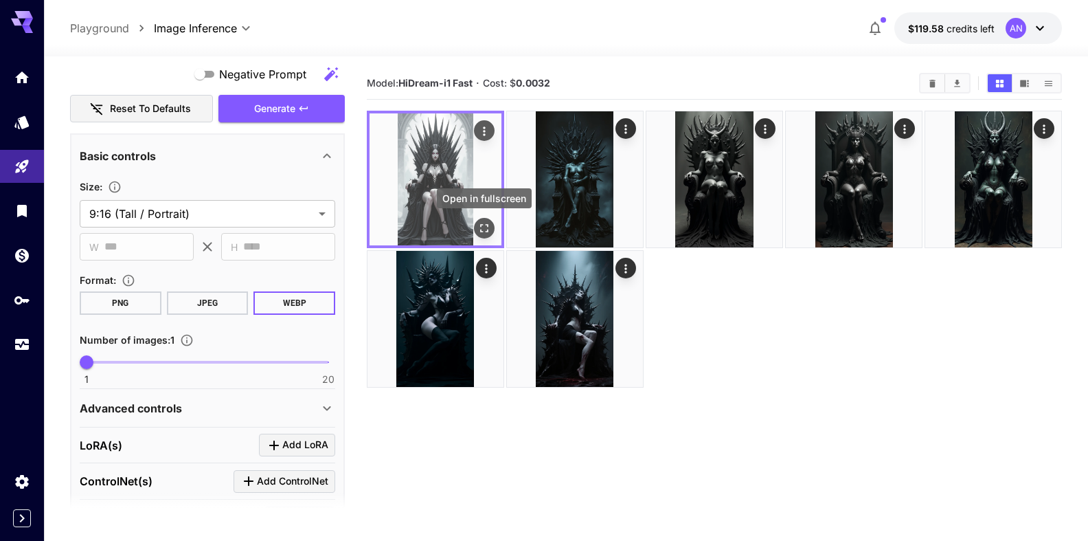
click at [479, 225] on icon "Open in fullscreen" at bounding box center [485, 228] width 14 height 14
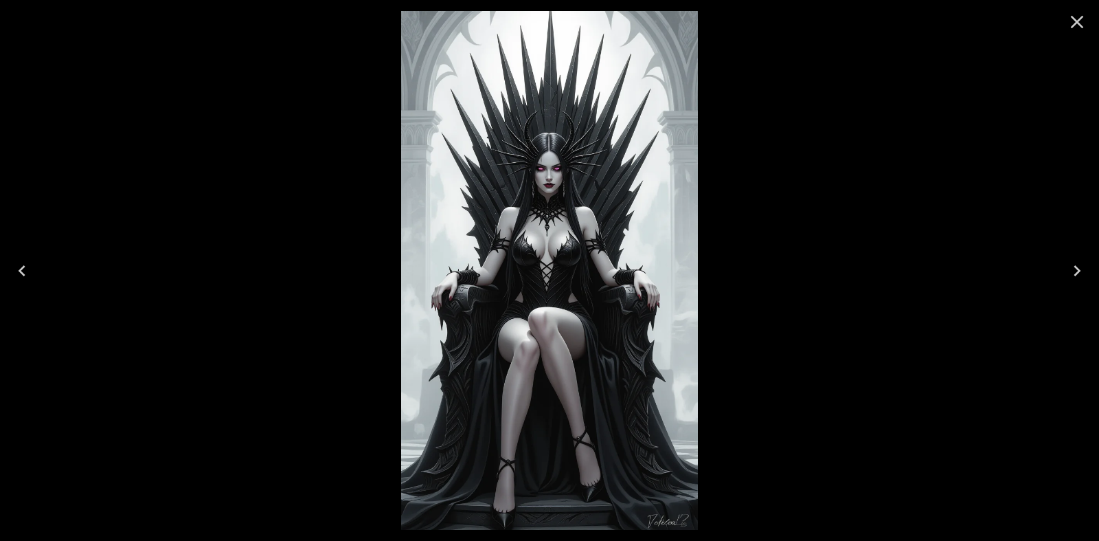
click at [1075, 23] on icon "Close" at bounding box center [1077, 22] width 22 height 22
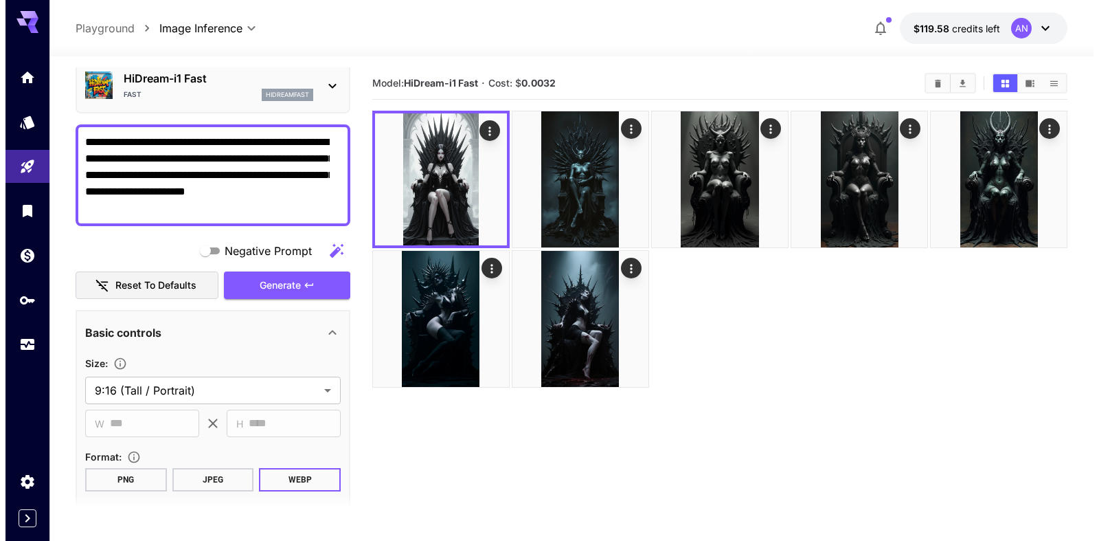
scroll to position [0, 0]
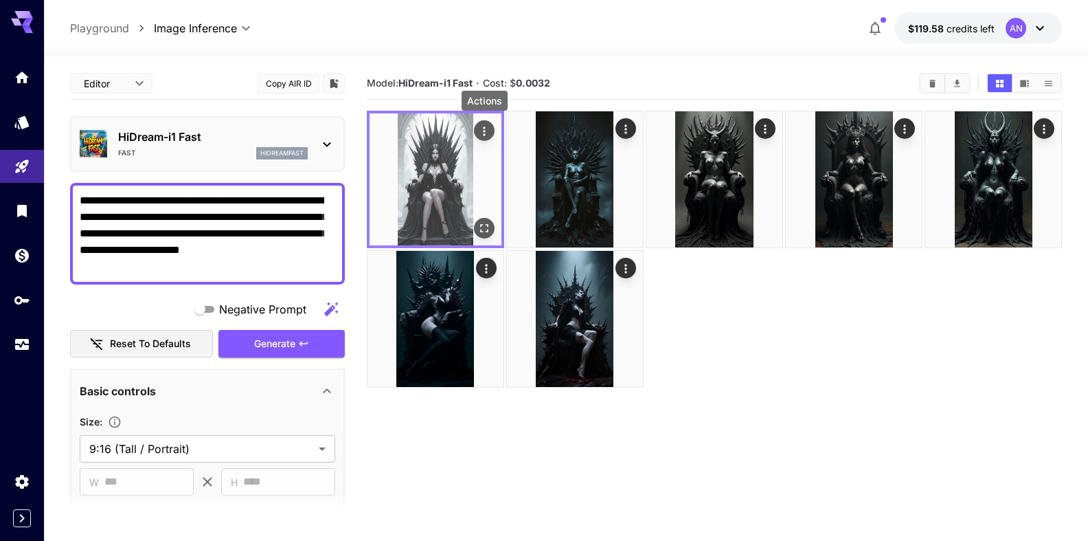
click at [488, 125] on icon "Actions" at bounding box center [485, 131] width 14 height 14
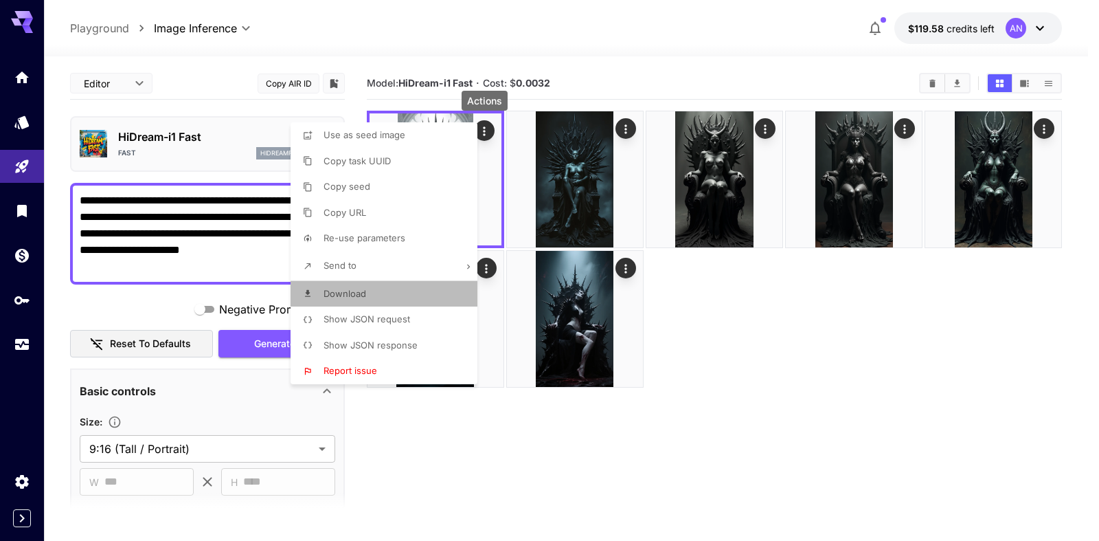
click at [350, 289] on span "Download" at bounding box center [345, 293] width 43 height 11
click at [138, 148] on div at bounding box center [549, 270] width 1099 height 541
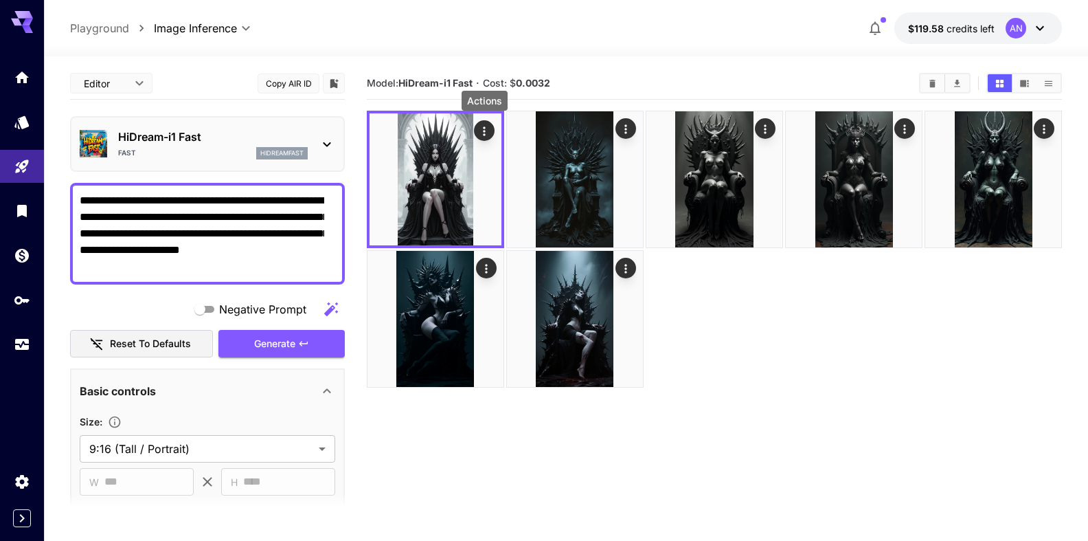
click at [150, 137] on p "HiDream-i1 Fast" at bounding box center [213, 136] width 190 height 16
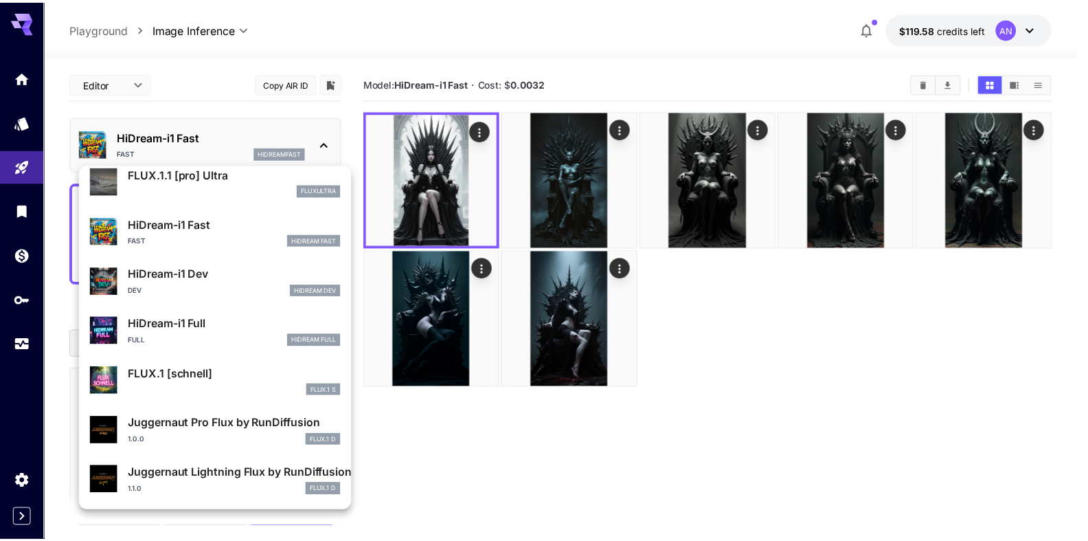
scroll to position [1112, 0]
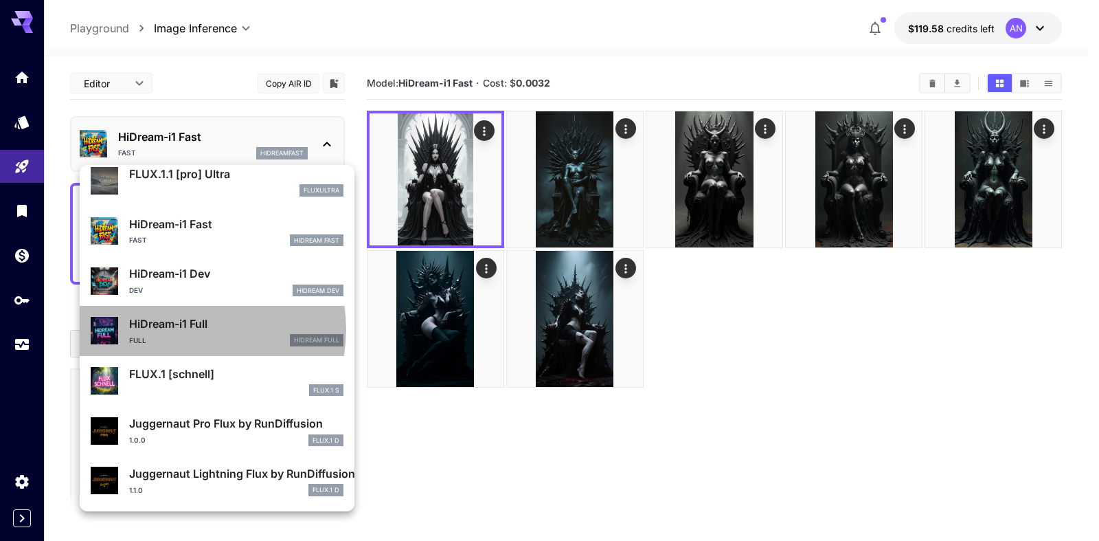
click at [188, 329] on p "HiDream-i1 Full" at bounding box center [236, 323] width 214 height 16
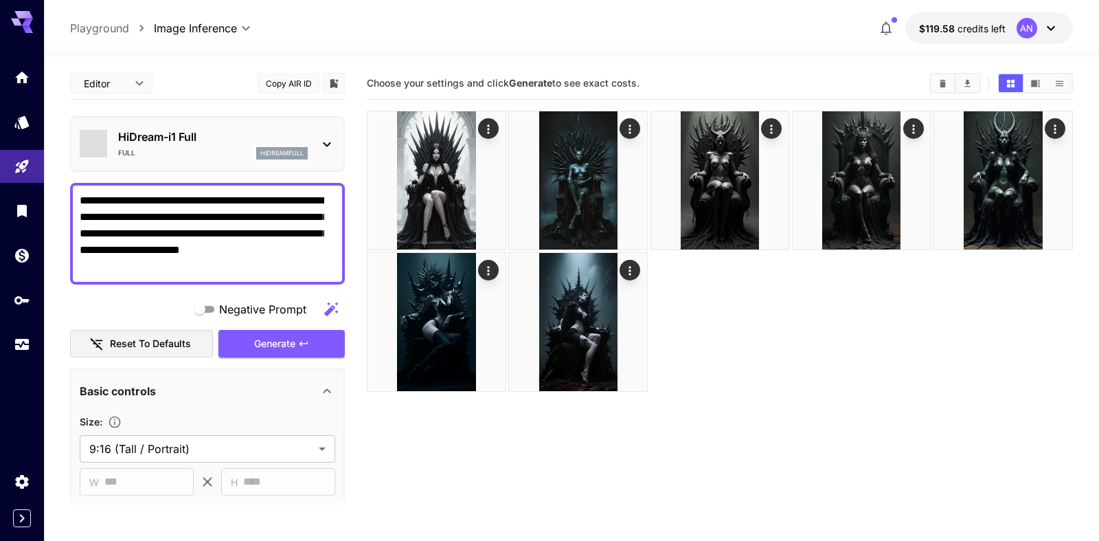
type input "**"
type input "***"
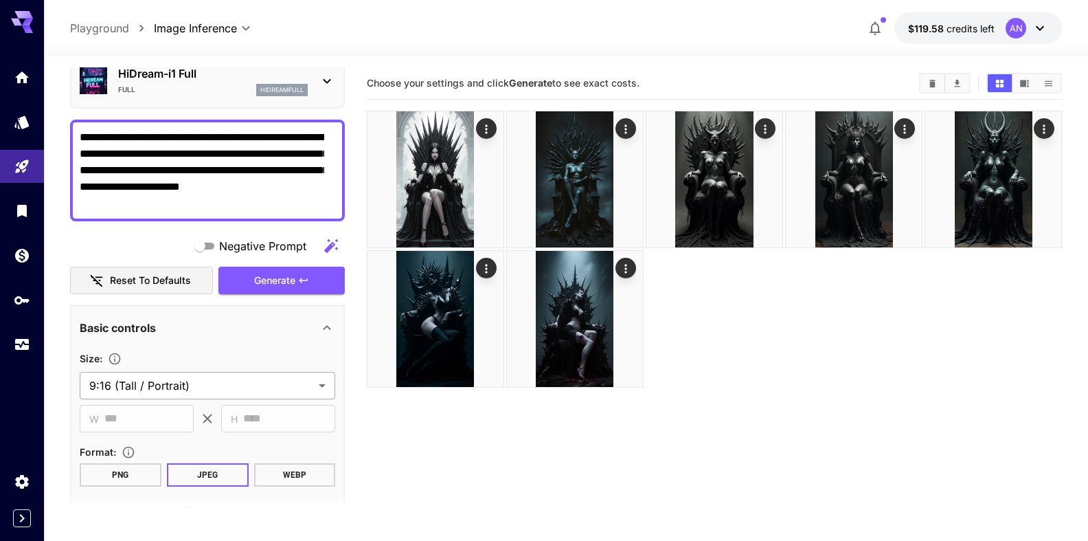
scroll to position [157, 0]
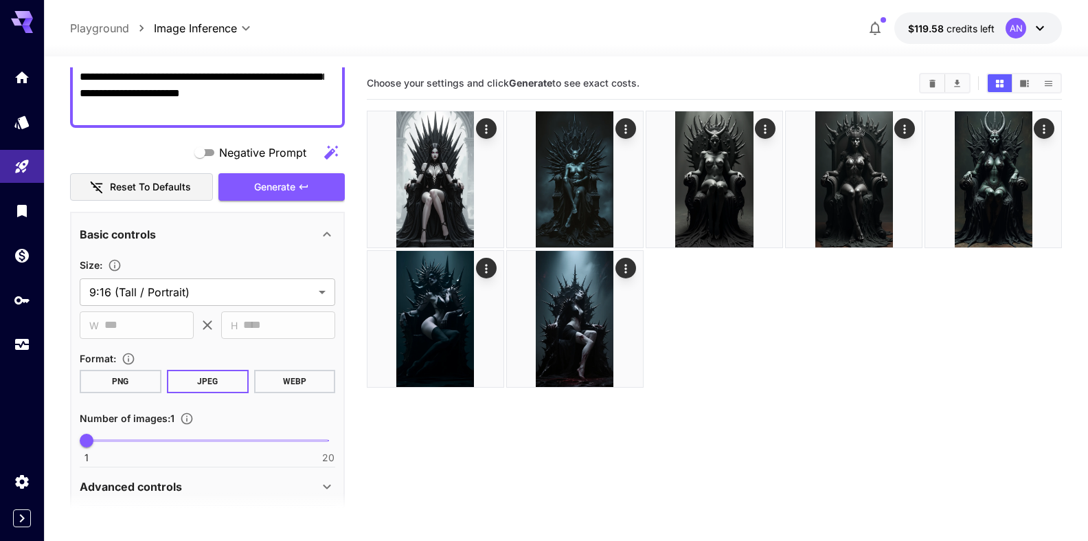
click at [273, 377] on button "WEBP" at bounding box center [295, 381] width 82 height 23
click at [273, 190] on span "Generate" at bounding box center [274, 187] width 41 height 17
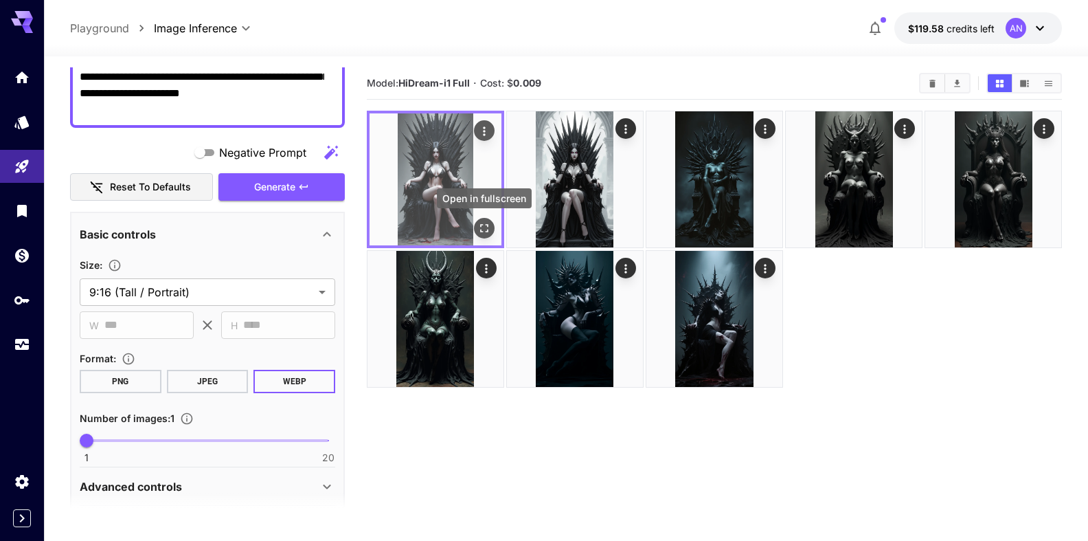
click at [483, 224] on icon "Open in fullscreen" at bounding box center [485, 228] width 14 height 14
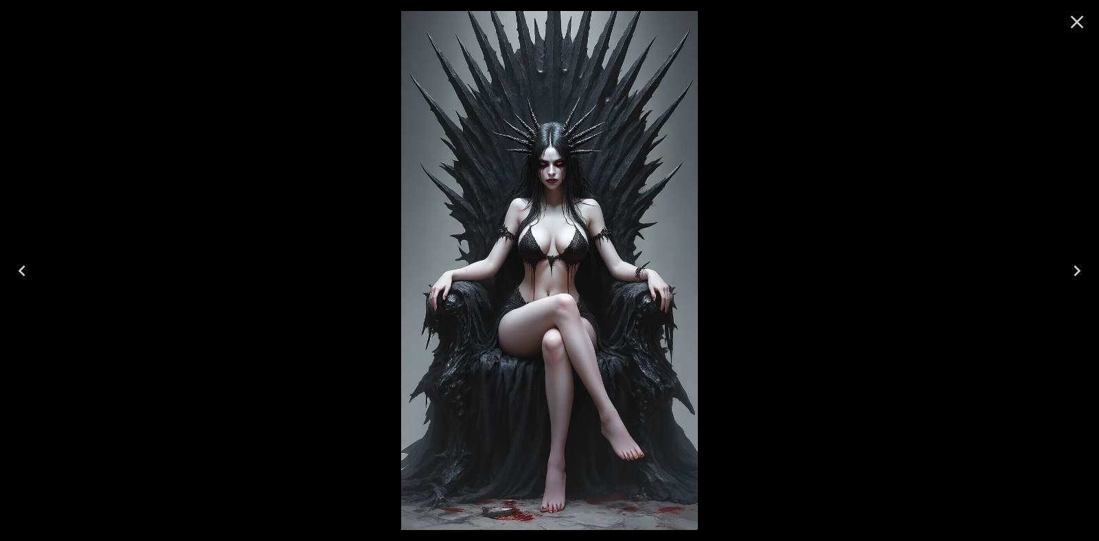
click at [563, 175] on img at bounding box center [549, 270] width 296 height 519
click at [1086, 24] on icon "Close" at bounding box center [1077, 22] width 22 height 22
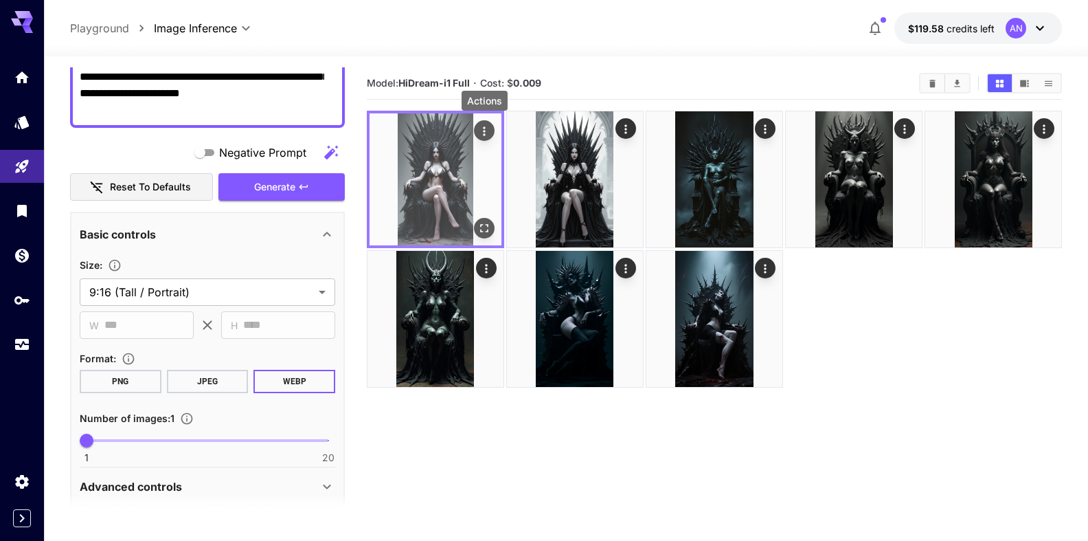
click at [491, 131] on button "Actions" at bounding box center [484, 130] width 21 height 21
click at [480, 127] on icon "Actions" at bounding box center [485, 131] width 14 height 14
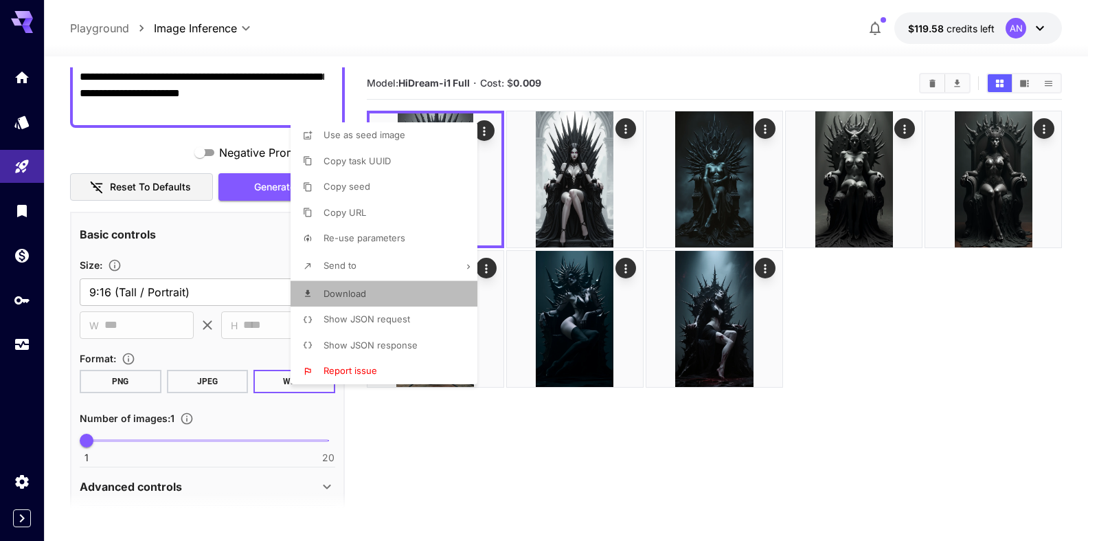
click at [341, 291] on span "Download" at bounding box center [345, 293] width 43 height 11
click at [934, 332] on div at bounding box center [549, 270] width 1099 height 541
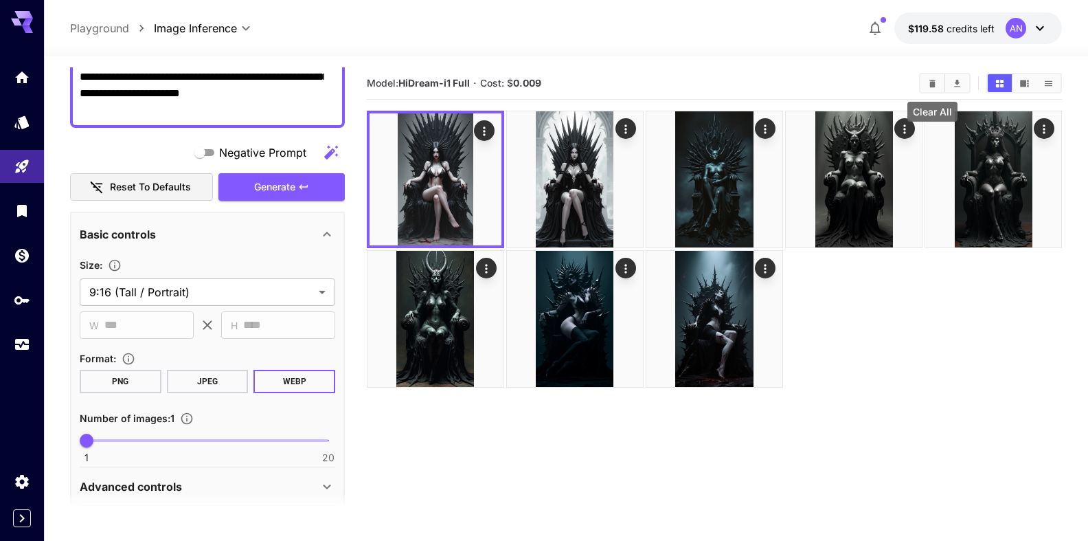
click at [935, 79] on icon "Clear All" at bounding box center [933, 83] width 10 height 10
